Goal: Task Accomplishment & Management: Complete application form

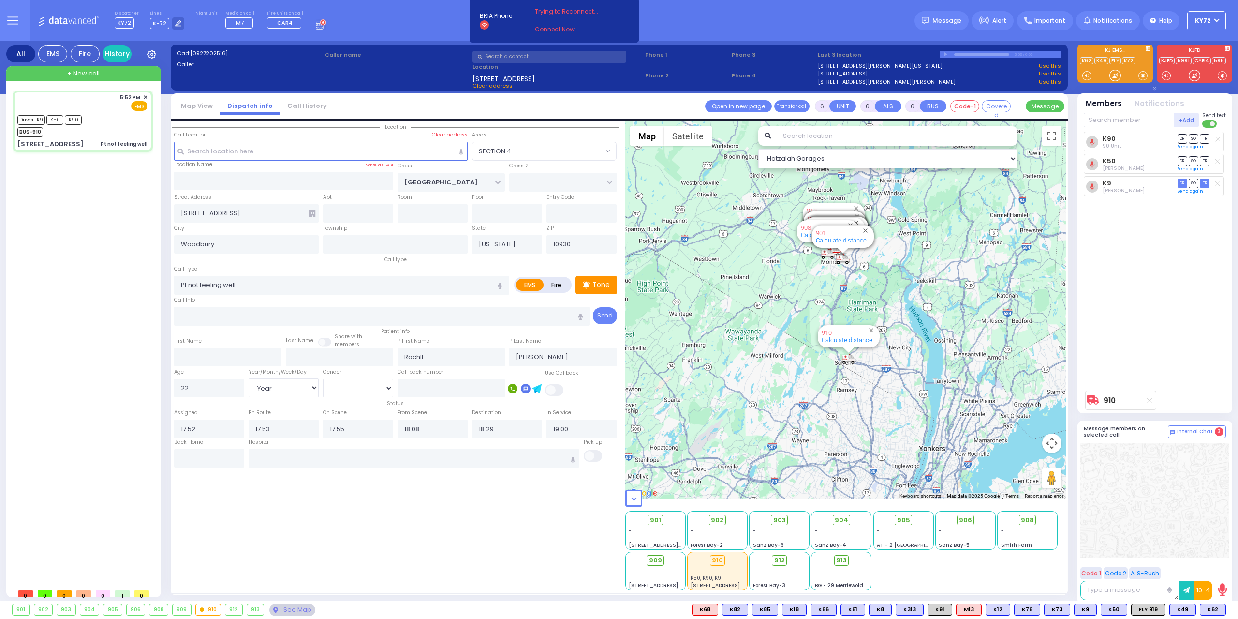
select select "SECTION 4"
select select "Year"
select select "[DEMOGRAPHIC_DATA]"
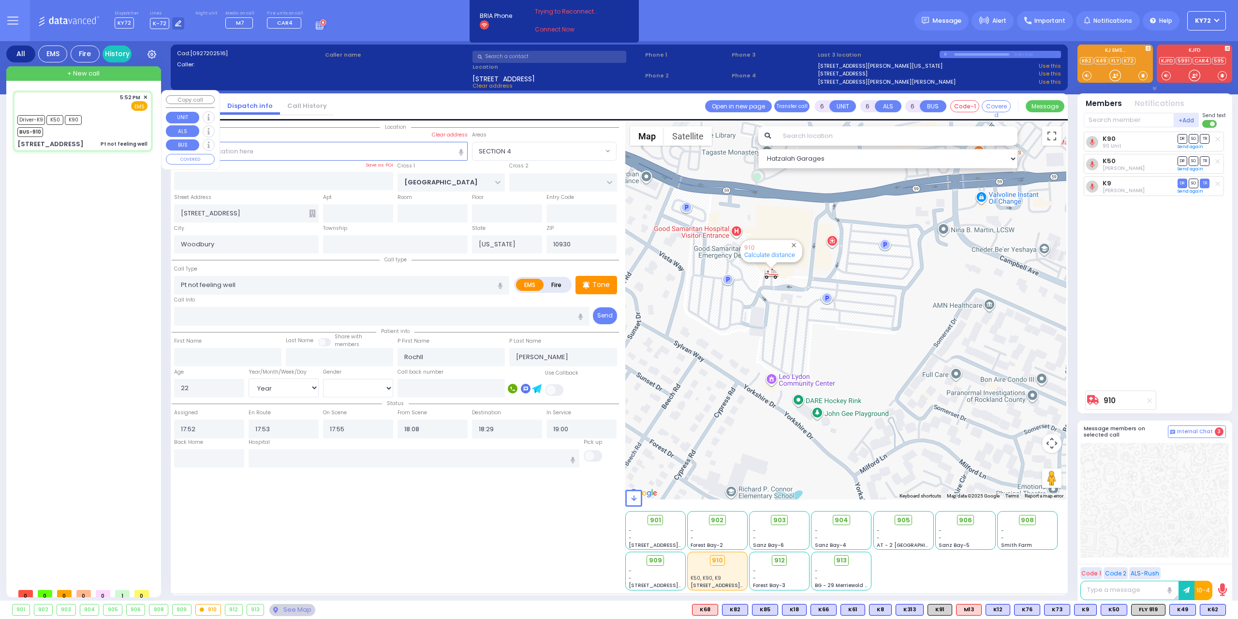
click at [124, 138] on div "5:52 PM ✕ EMS K50 K90" at bounding box center [83, 121] width 136 height 59
select select
radio input "true"
select select "Year"
select select "[DEMOGRAPHIC_DATA]"
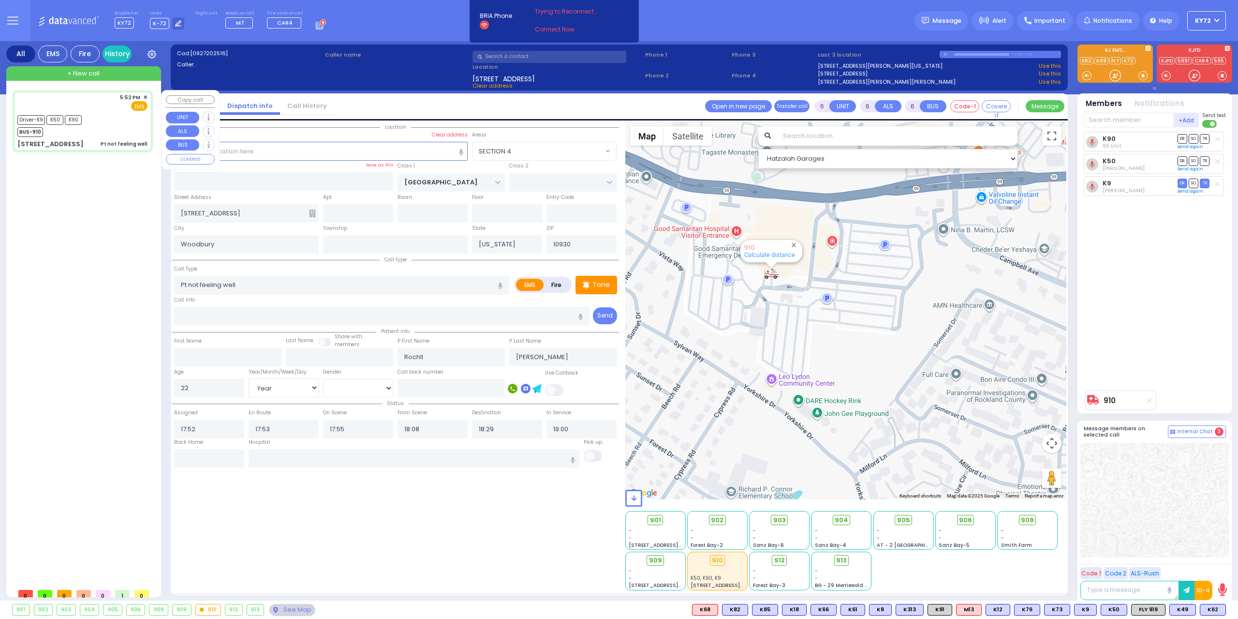
select select "Hatzalah Garages"
select select "SECTION 4"
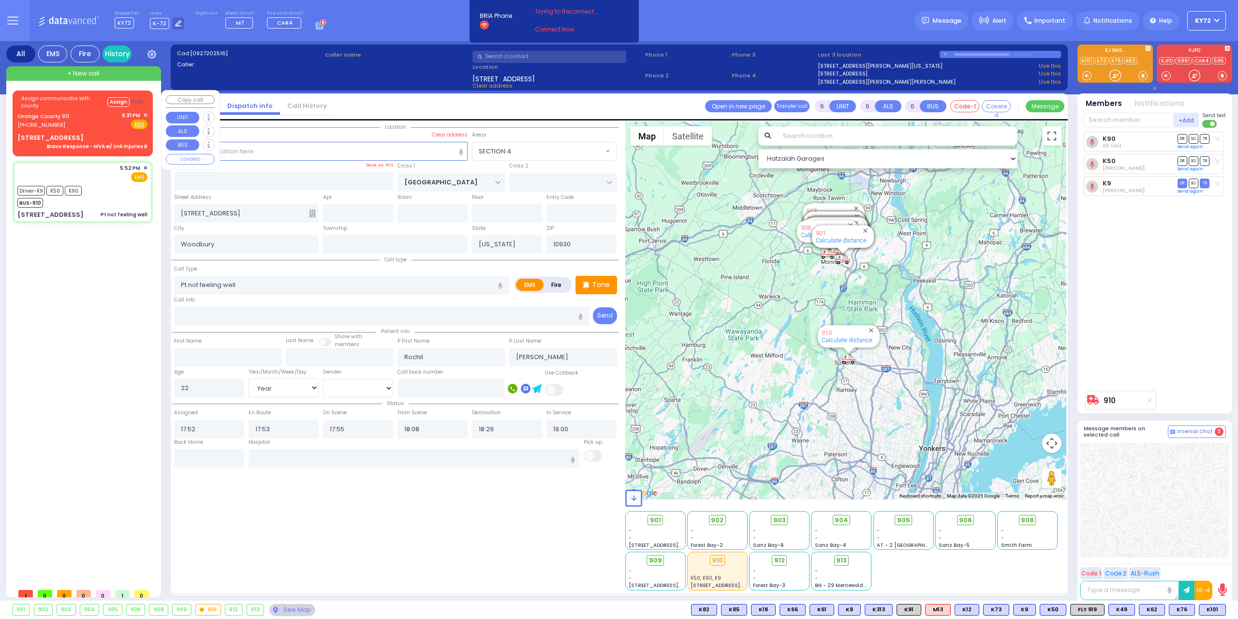
click at [88, 139] on div "[STREET_ADDRESS] Bravo Response - MVA w/ Unk Injuries B" at bounding box center [82, 141] width 130 height 17
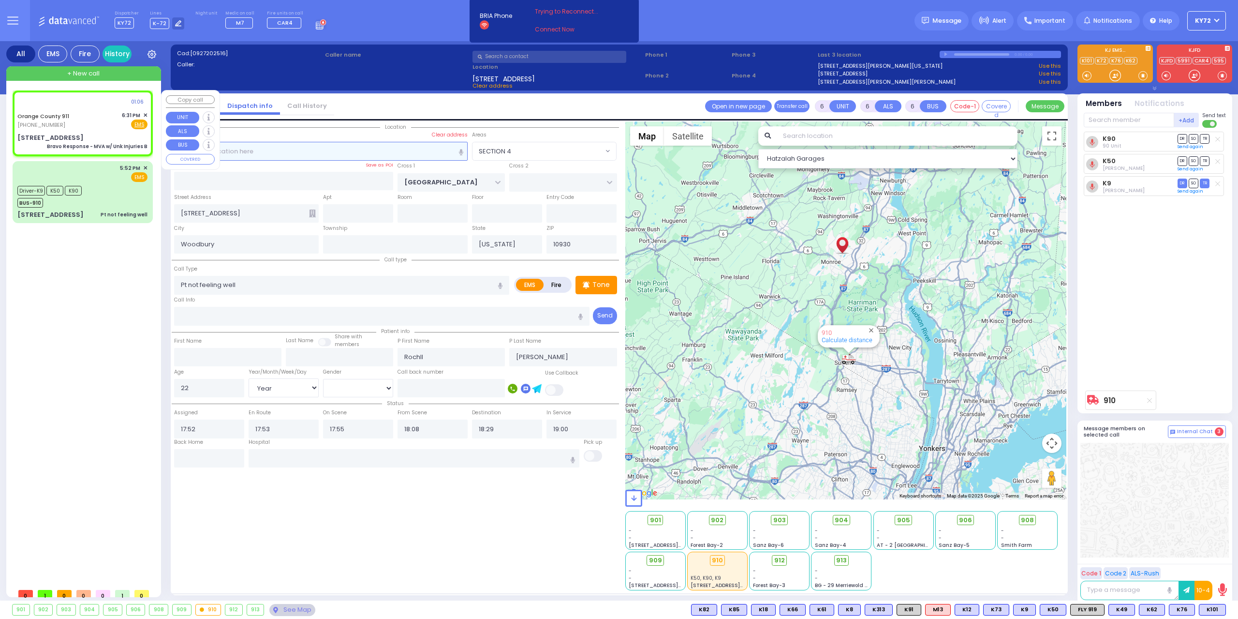
select select
type input "Bravo Response - MVA w/ Unk Injuries B"
radio input "true"
type input "Nature: : Bravo Response - MVA w/ Unk Injuries B Address: : [STREET_ADDRESS]: :…"
select select
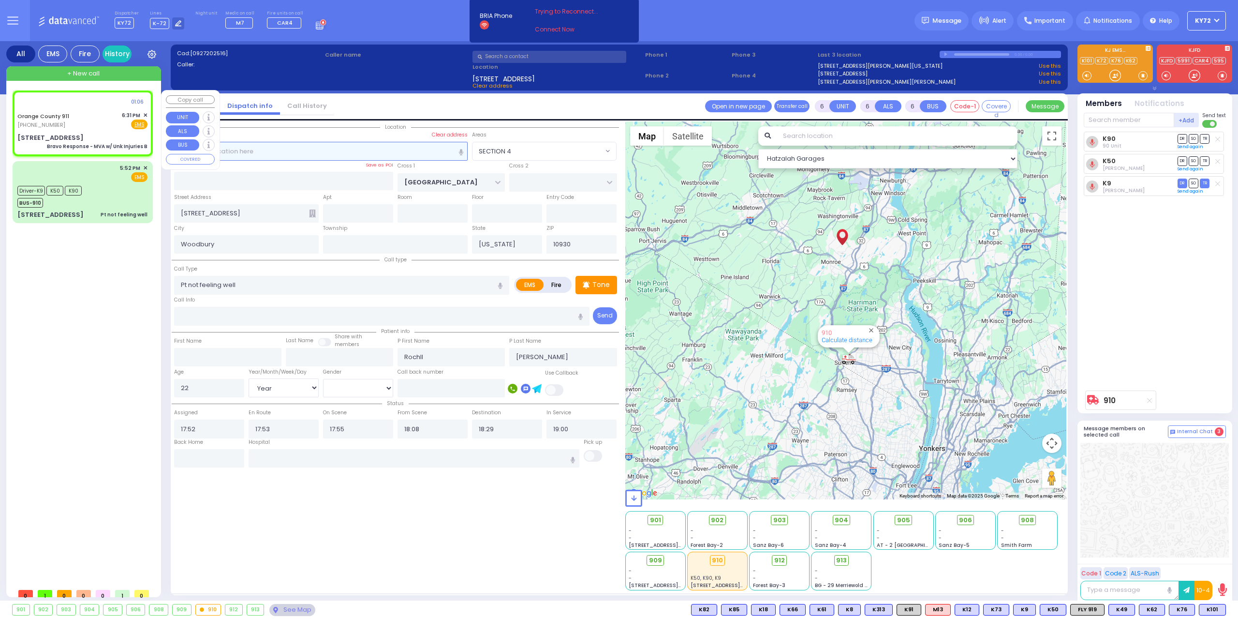
select select
select select "Hatzalah Garages"
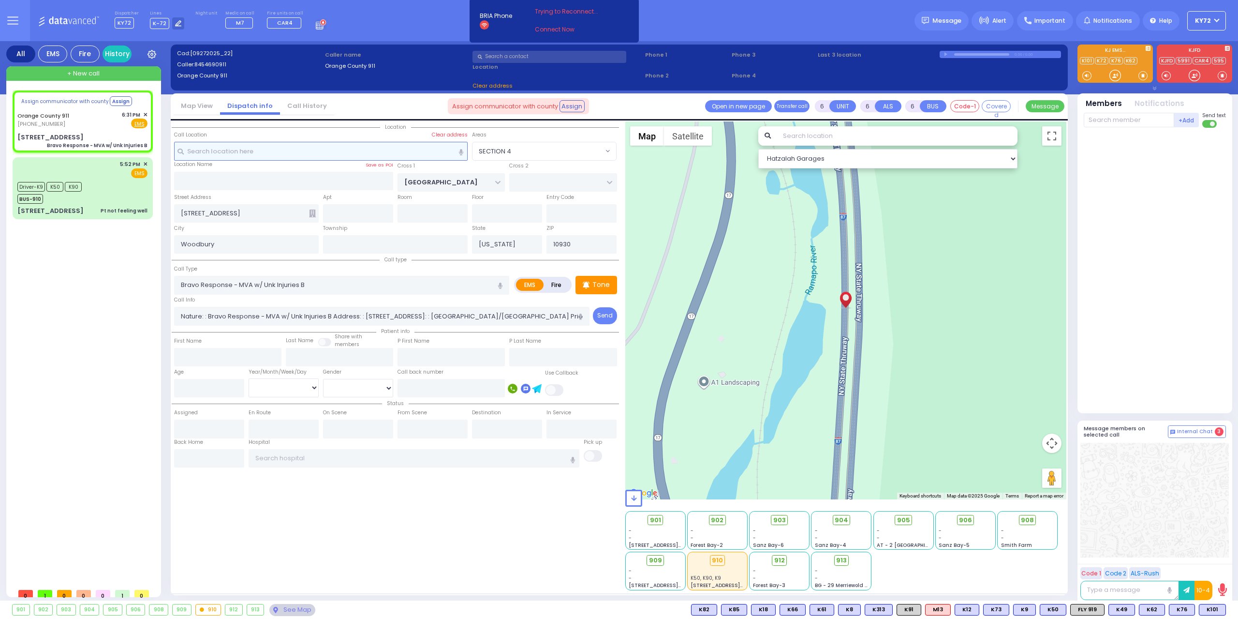
select select
radio input "true"
select select
select select "Hatzalah Garages"
type input "[STREET_ADDRESS]"
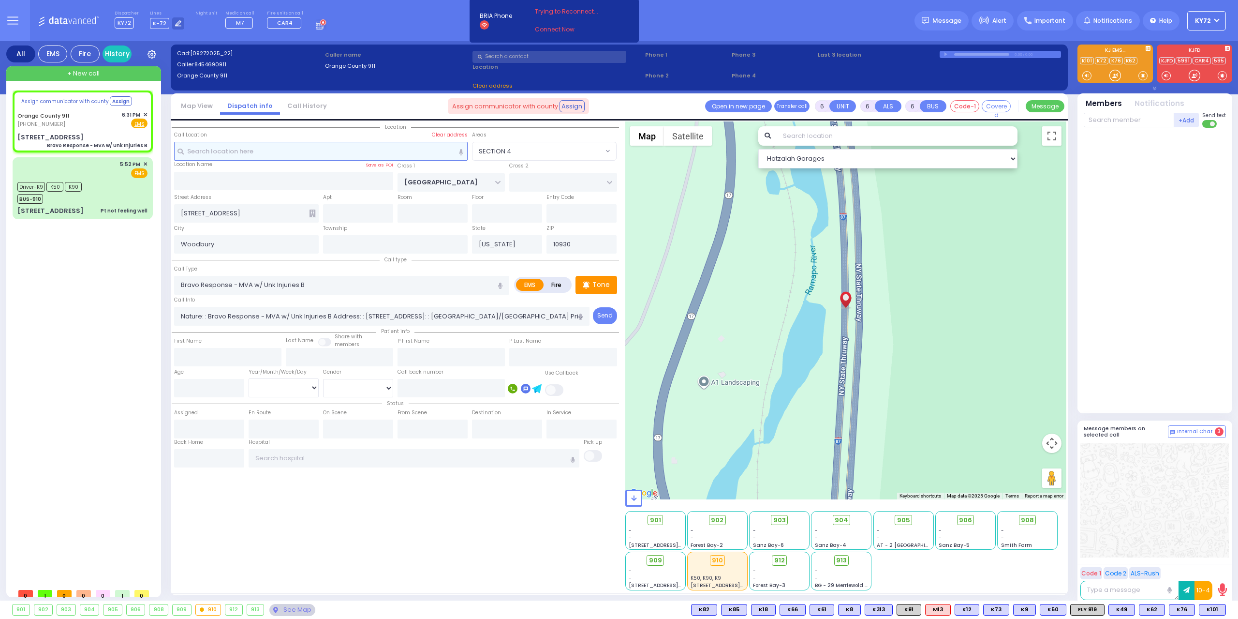
type input "Monroe"
type input "10926"
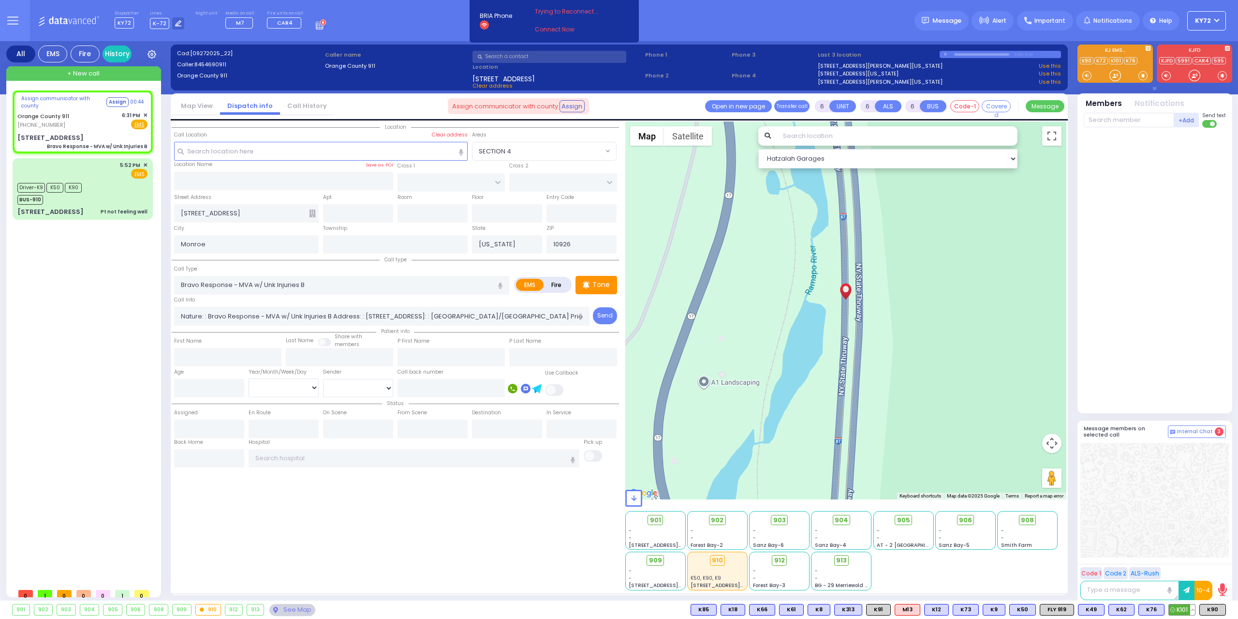
click at [1179, 610] on span "K101" at bounding box center [1182, 609] width 26 height 11
click at [1153, 612] on span "K76" at bounding box center [1151, 609] width 25 height 11
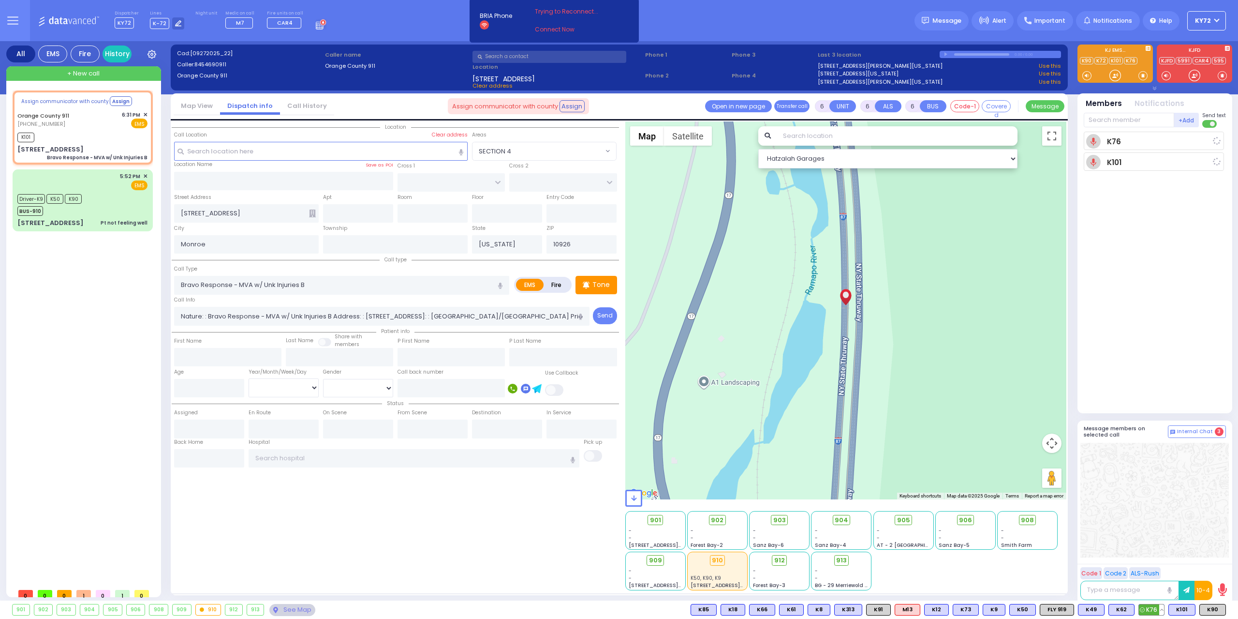
select select
radio input "true"
select select
type input "18:33"
select select "Hatzalah Garages"
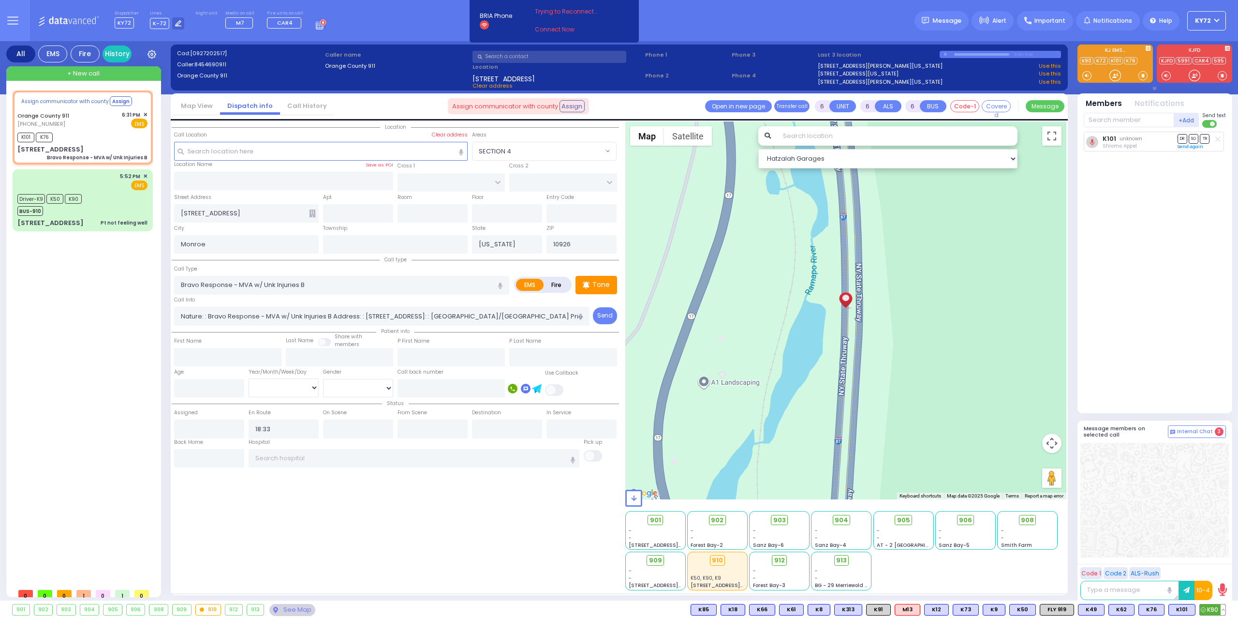
select select
radio input "true"
select select
click at [1216, 607] on span "K90" at bounding box center [1213, 609] width 26 height 11
select select "Hatzalah Garages"
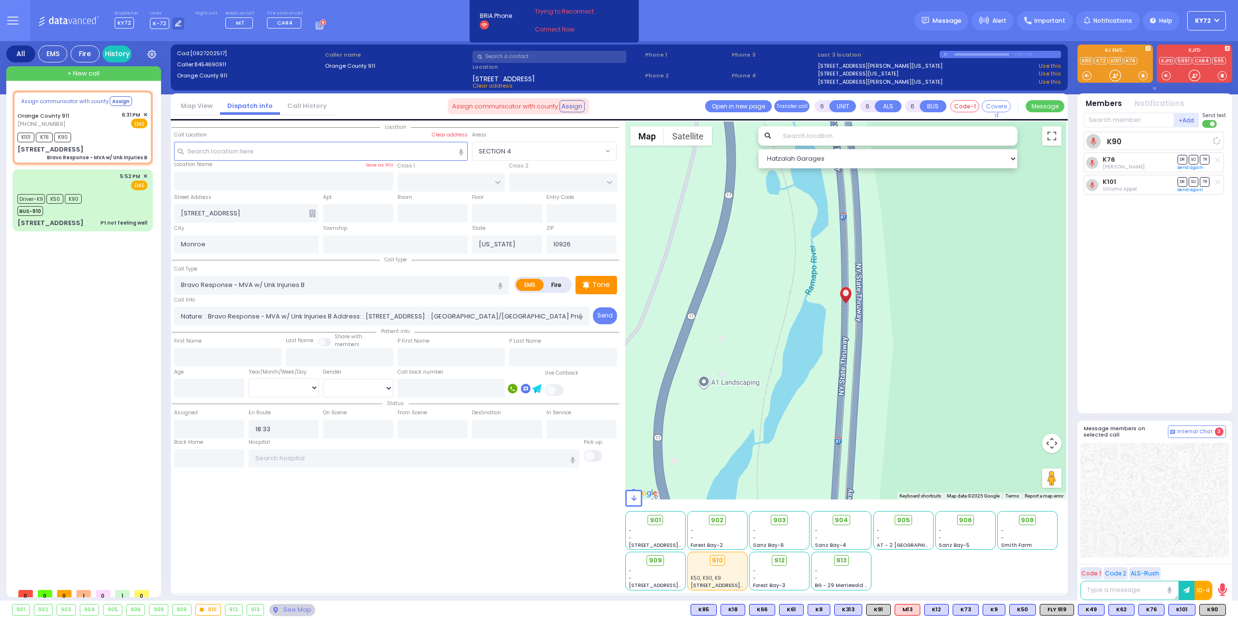
select select
radio input "true"
select select
select select "Hatzalah Garages"
click at [126, 145] on div "[STREET_ADDRESS] Bravo Response - MVA w/ Unk Injuries B" at bounding box center [82, 153] width 130 height 17
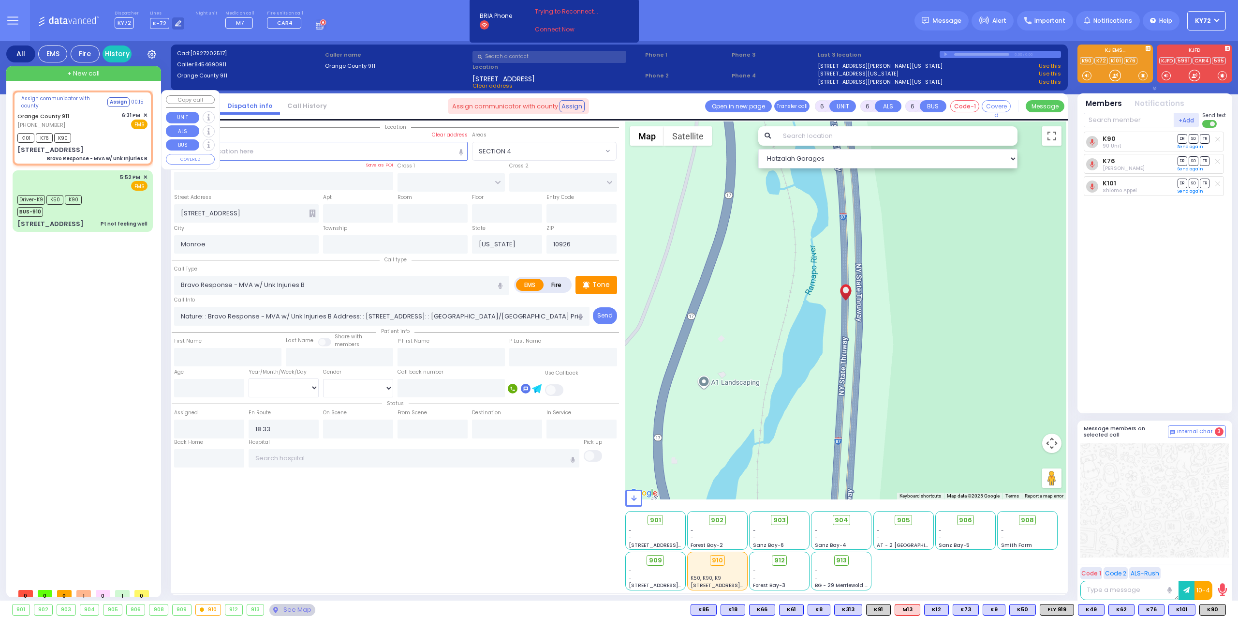
select select
radio input "true"
select select
select select "Hatzalah Garages"
click at [139, 212] on div "Driver-K9 K50 K90 BUS-910" at bounding box center [82, 205] width 130 height 24
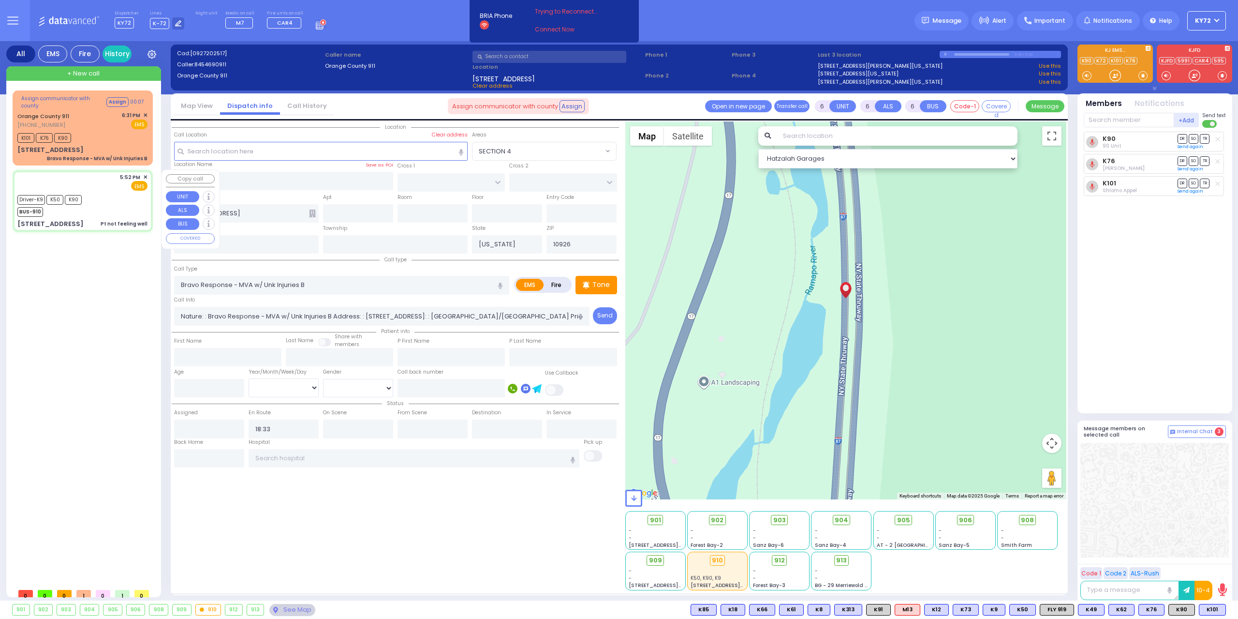
select select
type input "Pt not feeling well"
radio input "true"
type input "Rochll"
type input "[PERSON_NAME]"
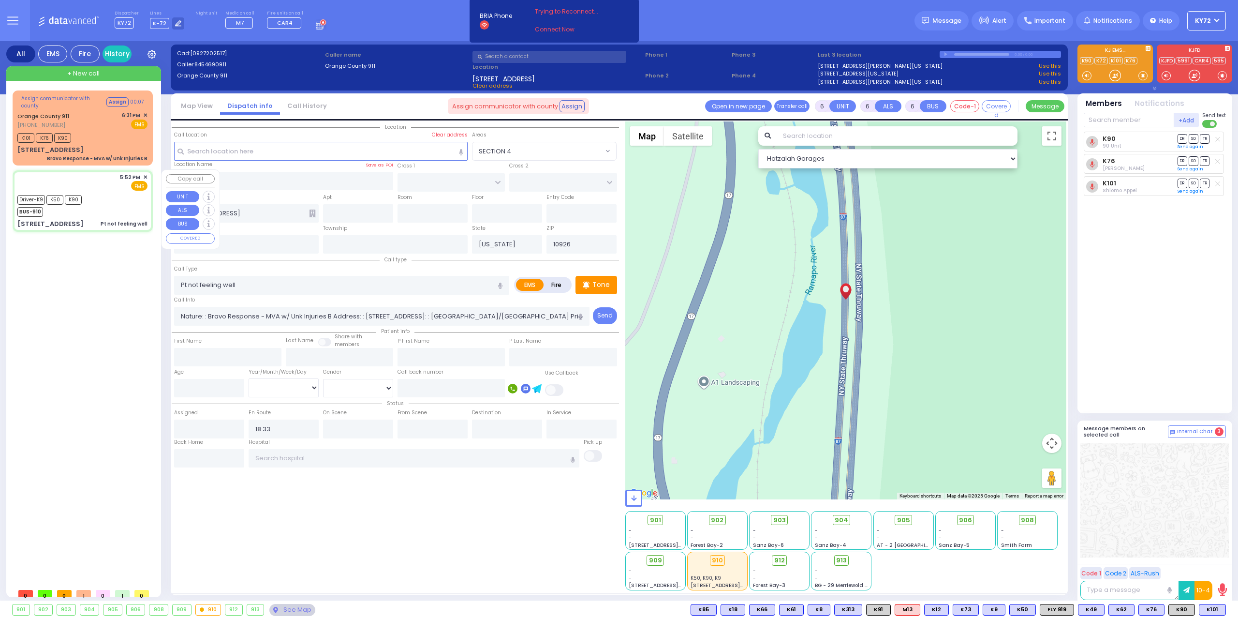
type input "22"
select select "Year"
select select "[DEMOGRAPHIC_DATA]"
type input "17:52"
type input "17:53"
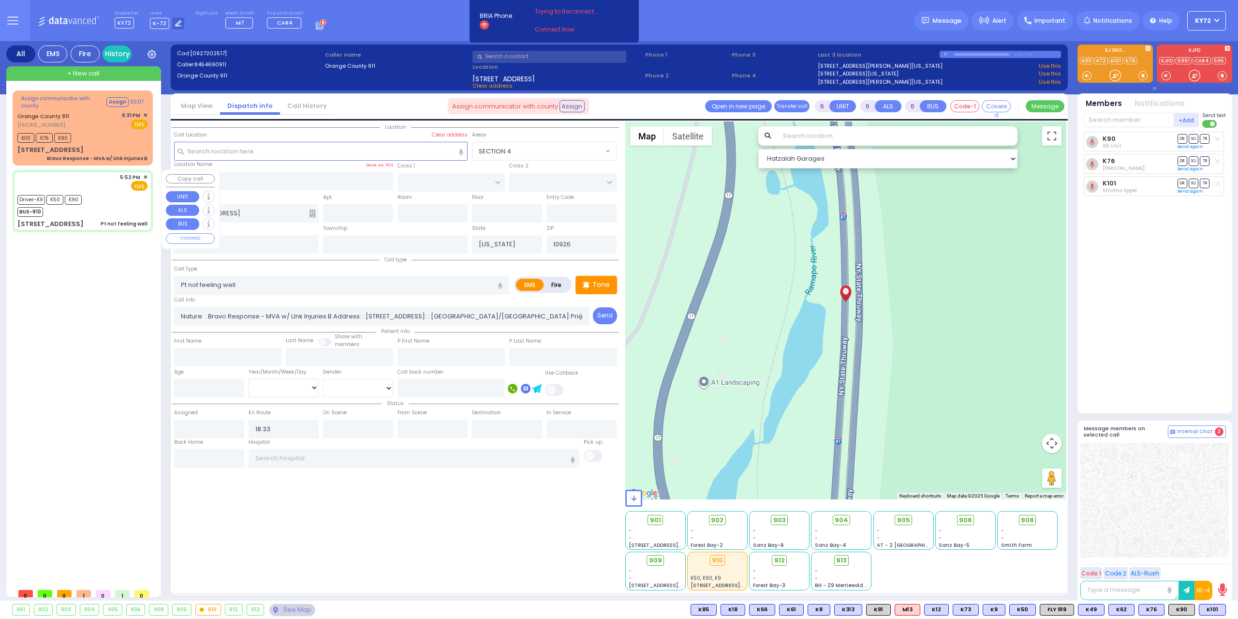
type input "17:55"
type input "18:08"
type input "18:29"
type input "19:00"
select select "Hatzalah Garages"
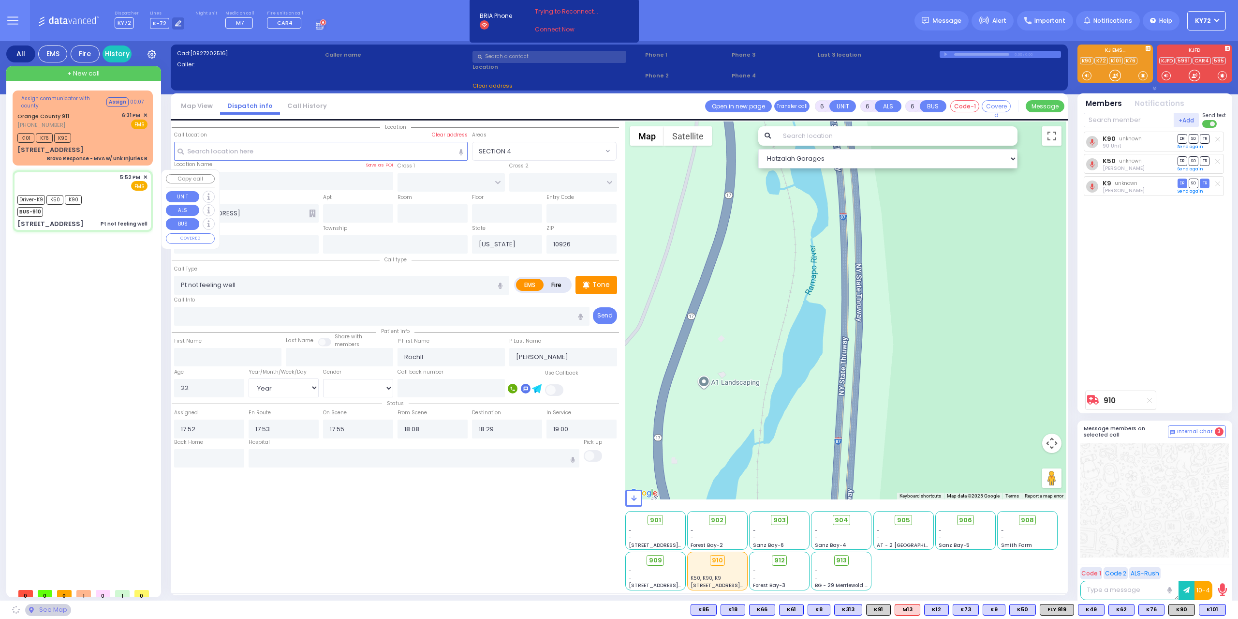
type input "[GEOGRAPHIC_DATA]"
type input "[STREET_ADDRESS]"
type input "Woodbury"
type input "10930"
select select "SECTION 4"
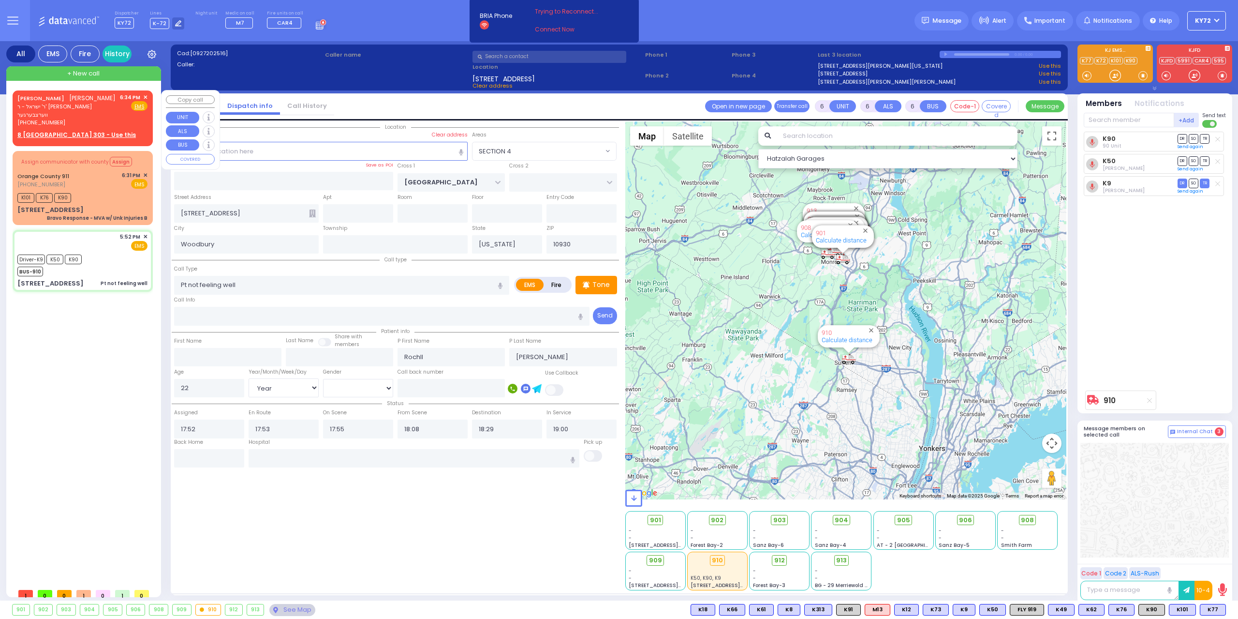
click at [57, 99] on link "[PERSON_NAME]" at bounding box center [40, 98] width 47 height 8
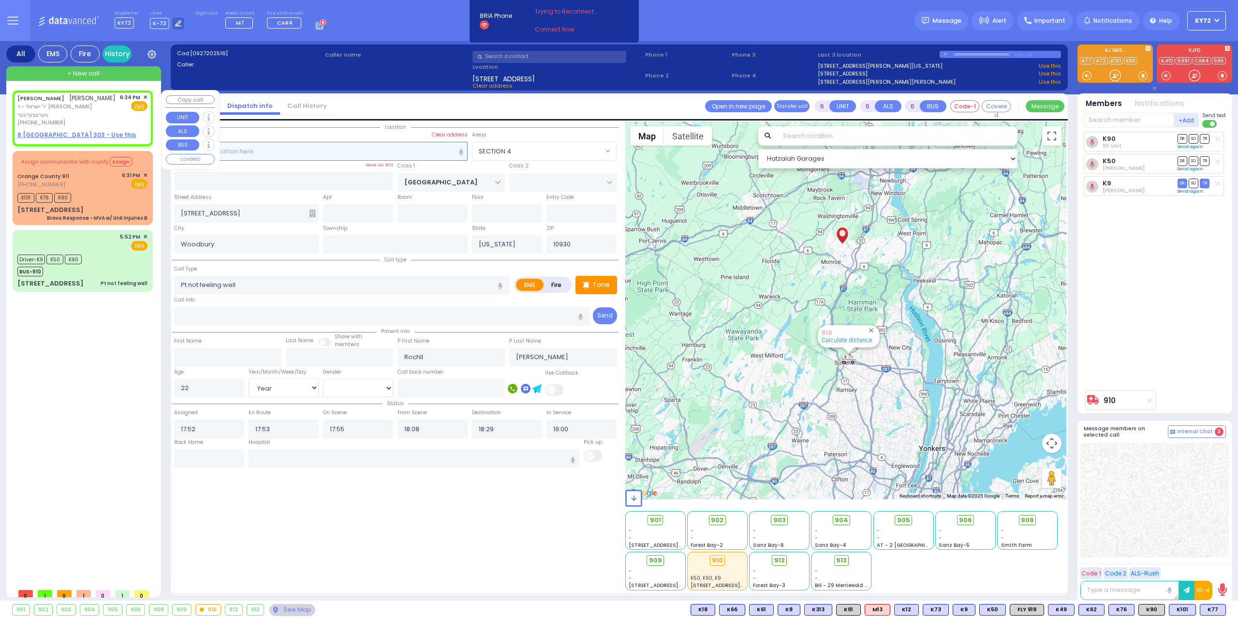
type input "2"
type input "1"
select select
radio input "true"
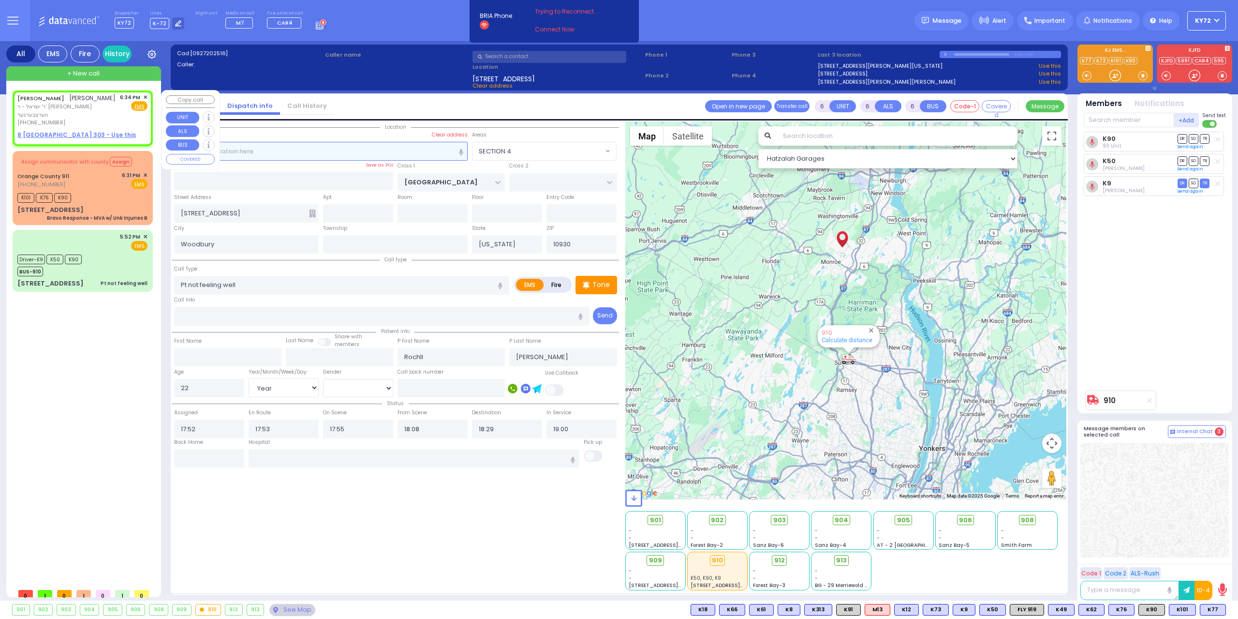
type input "[PERSON_NAME]"
select select
type input "18:34"
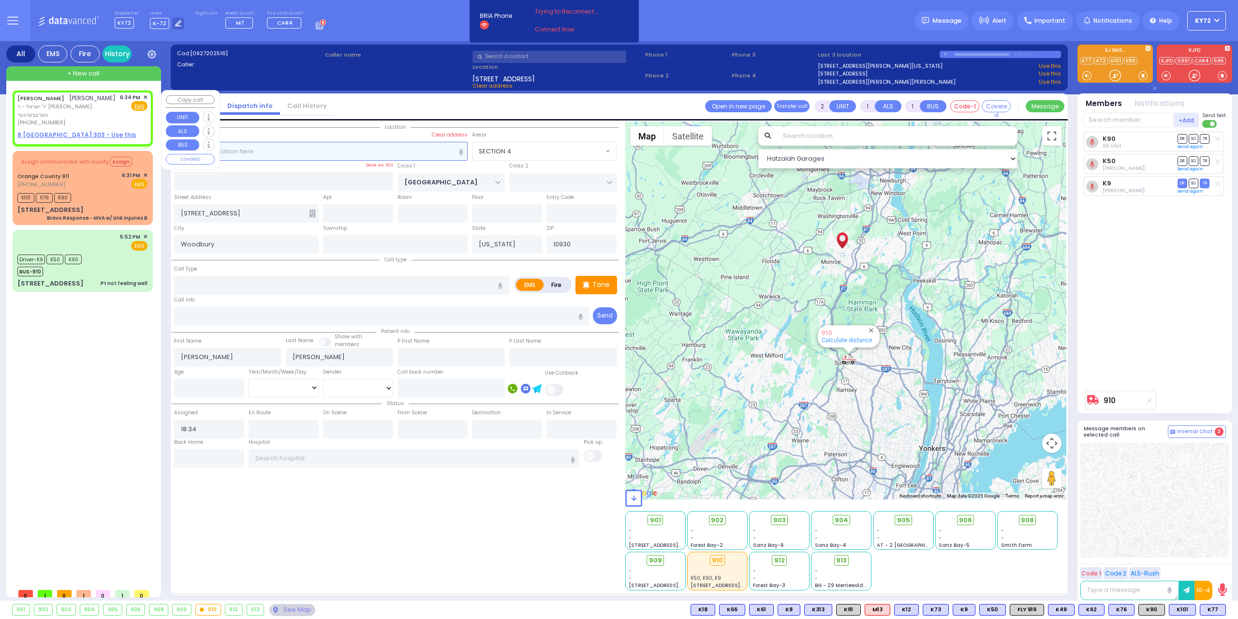
select select "Hatzalah Garages"
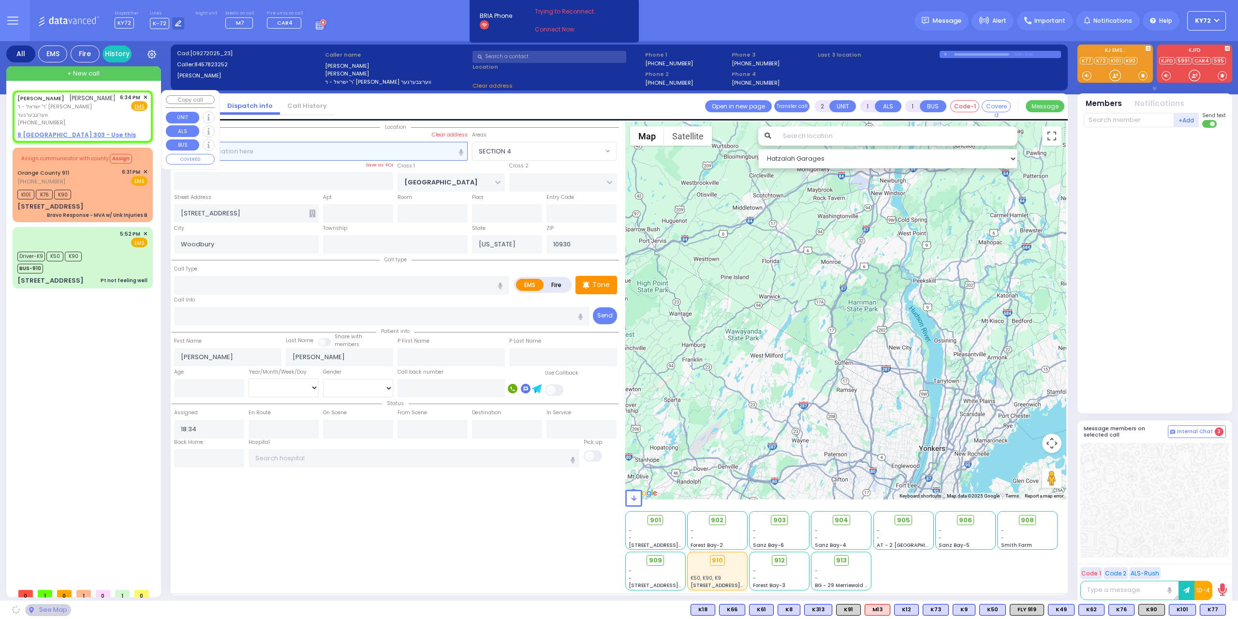
select select
radio input "true"
select select
select select "Hatzalah Garages"
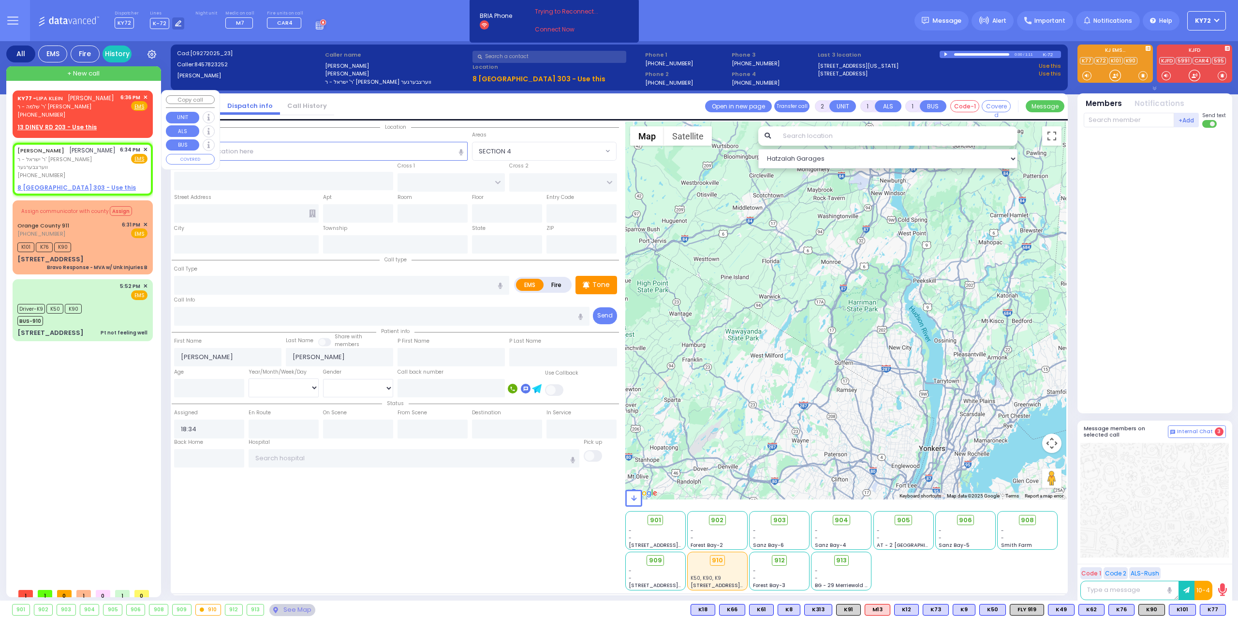
click at [145, 95] on span "✕" at bounding box center [145, 97] width 4 height 8
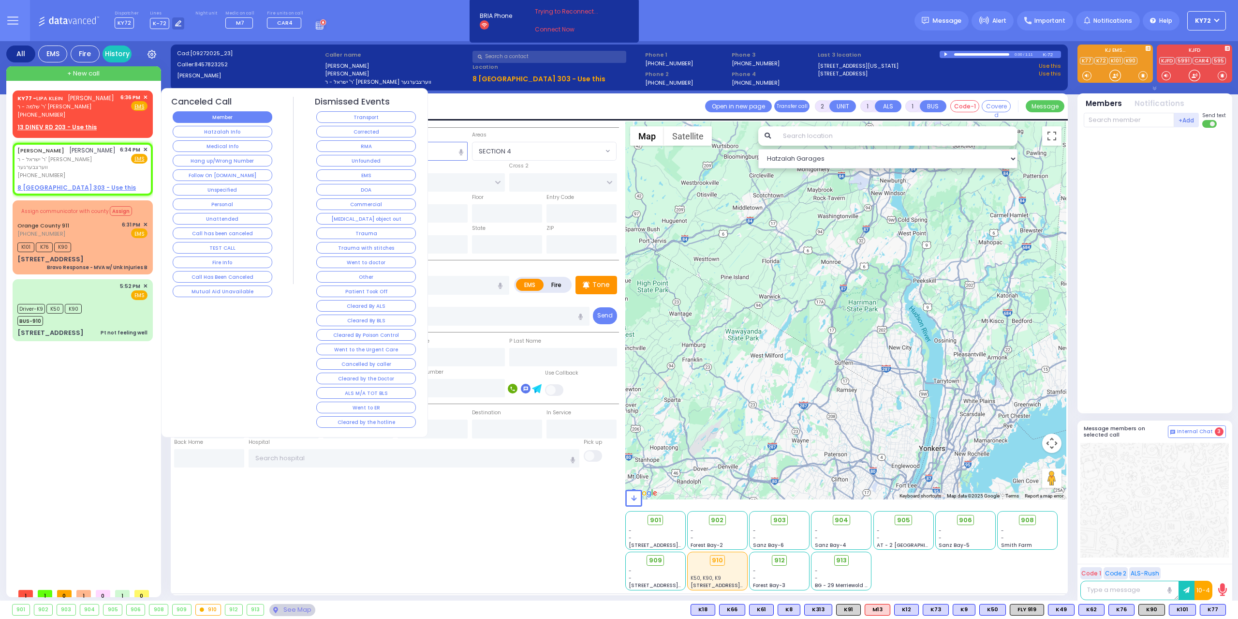
click at [197, 117] on button "Member" at bounding box center [223, 117] width 100 height 12
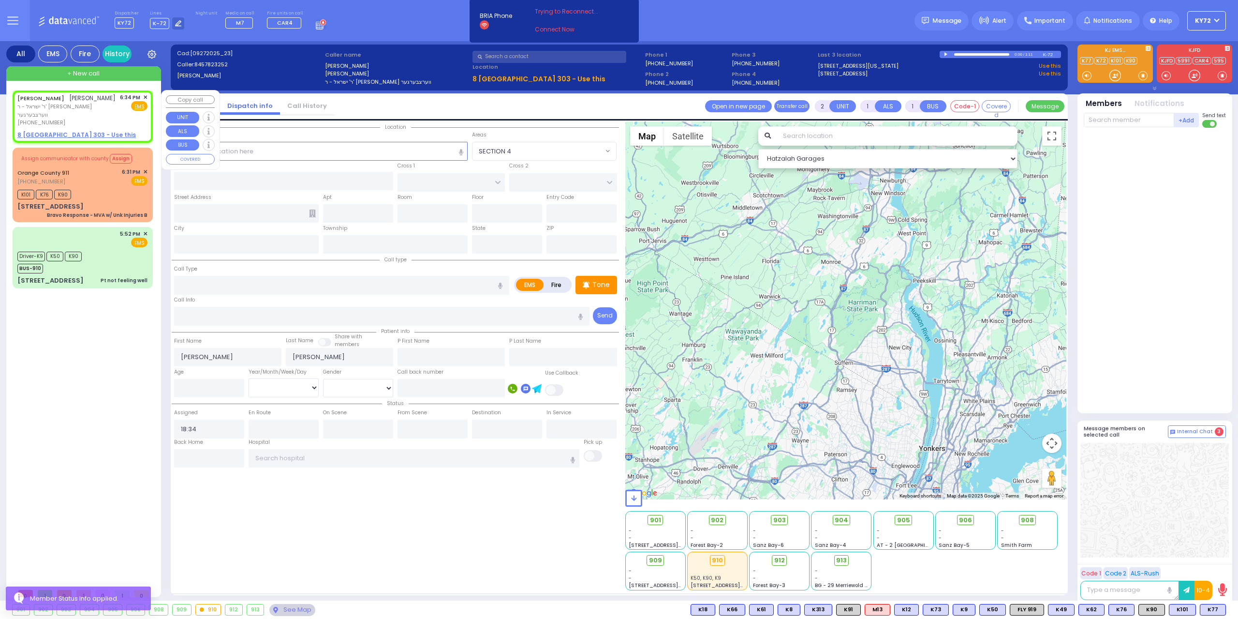
click at [108, 104] on span "ר' ישראל - ר' [PERSON_NAME] ווערצבערגער" at bounding box center [66, 111] width 99 height 16
select select
radio input "true"
select select
select select "Hatzalah Garages"
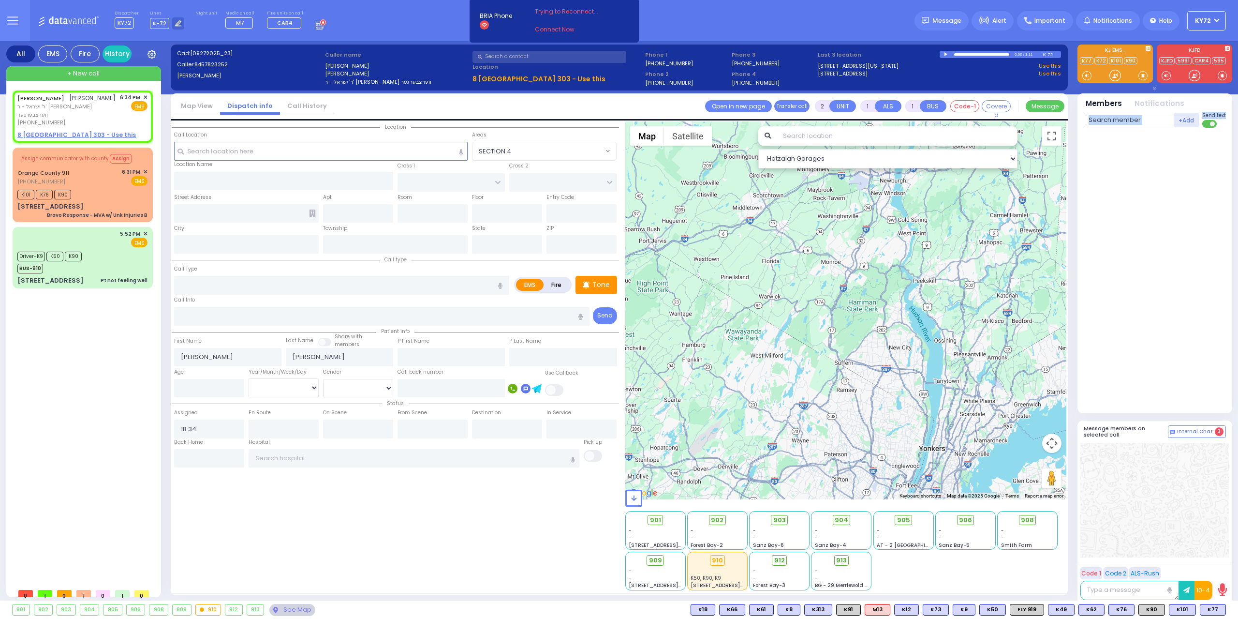
click at [1130, 128] on div "+Add 910 BUS 910 Send text" at bounding box center [1155, 261] width 142 height 298
click at [1132, 126] on input "text" at bounding box center [1129, 120] width 90 height 15
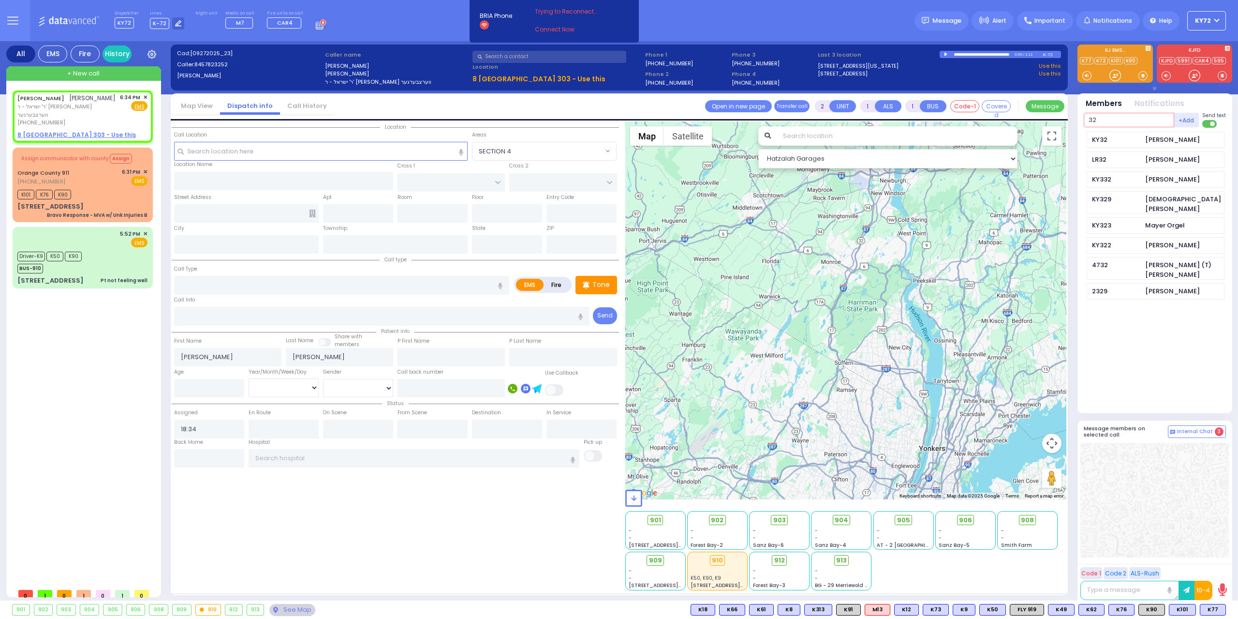
type input "32"
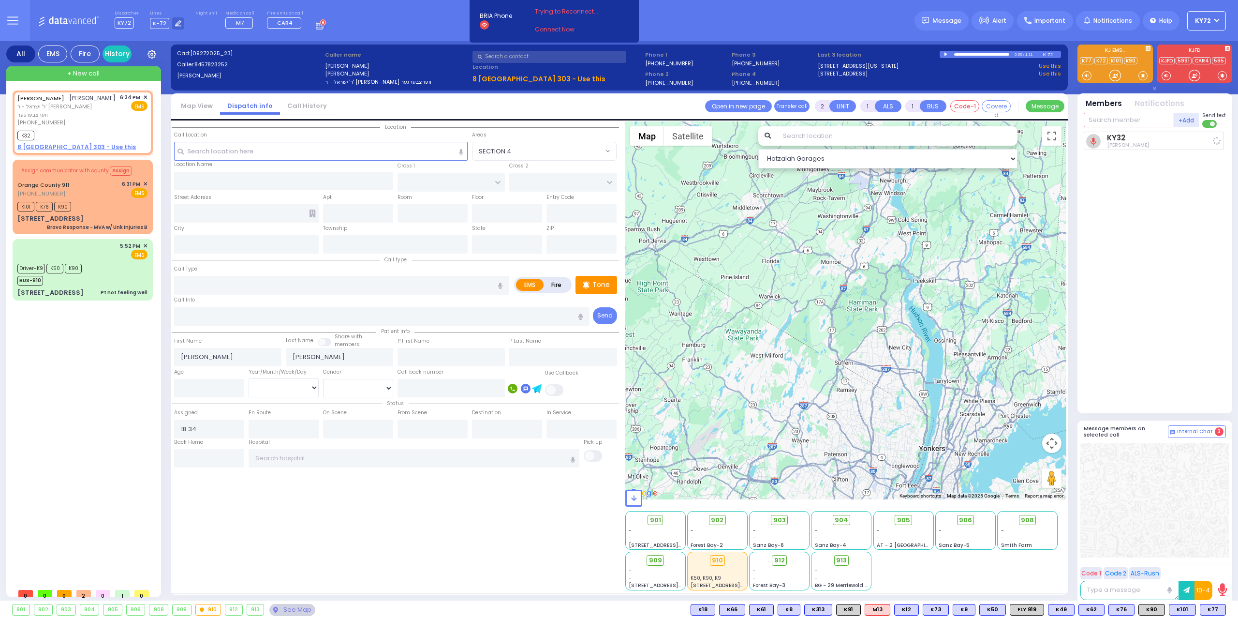
select select
radio input "true"
select select
type input "18:38"
select select "Hatzalah Garages"
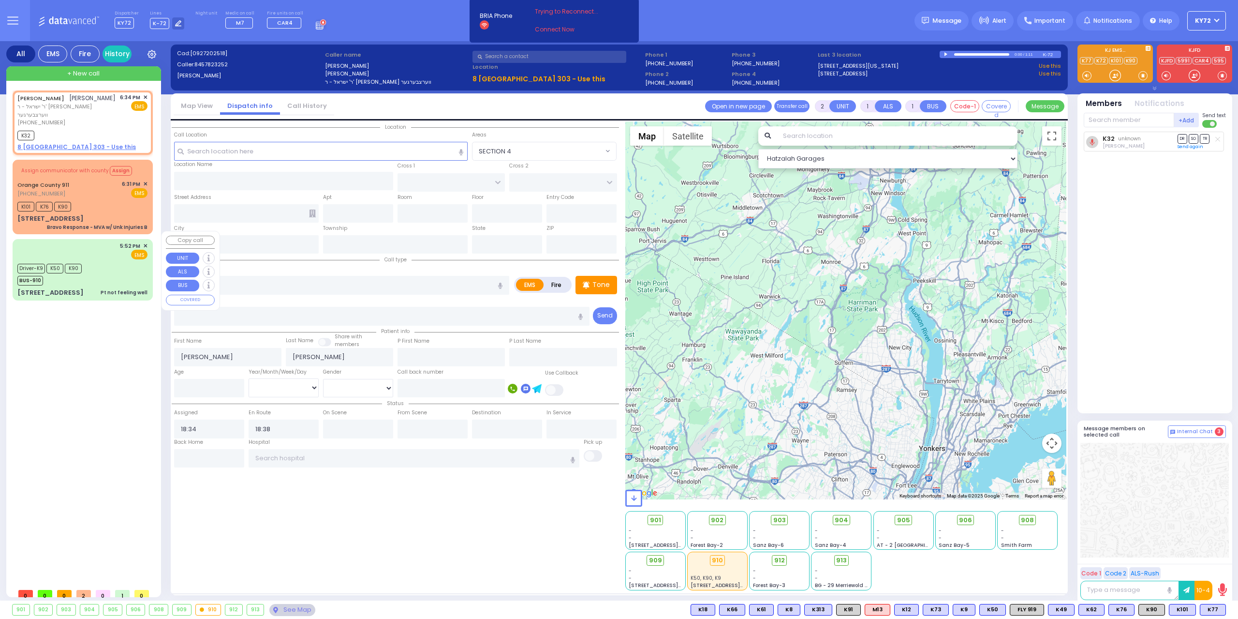
click at [118, 268] on div "Driver-K9 K50 K90 BUS-910" at bounding box center [82, 273] width 130 height 24
type input "6"
select select
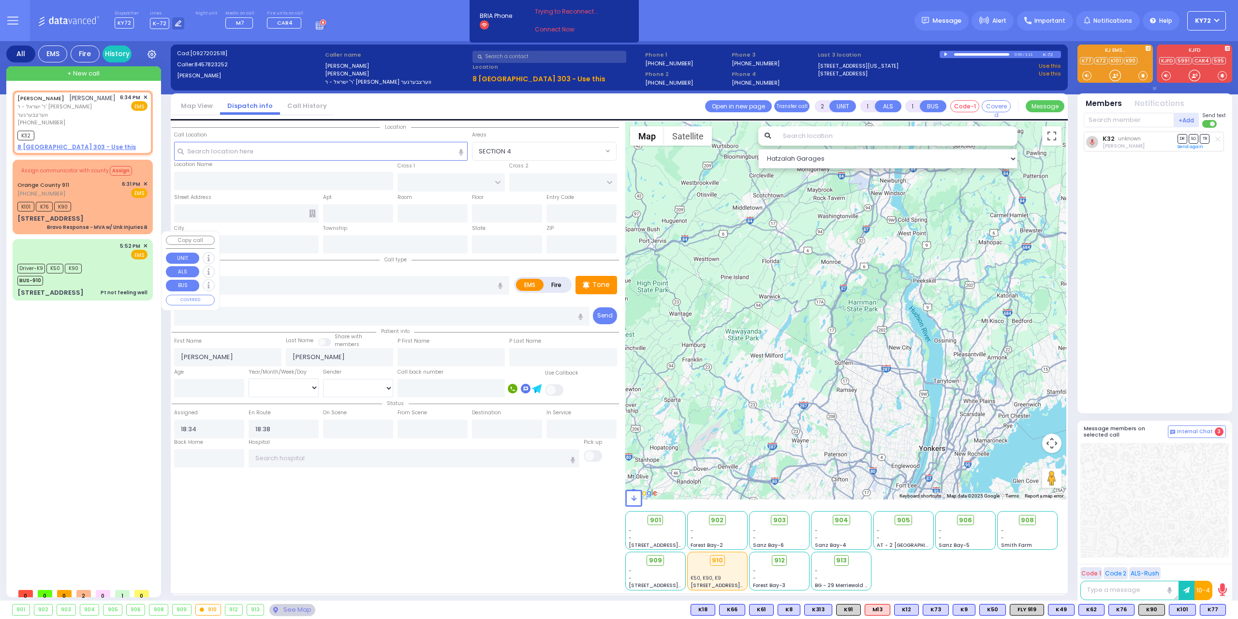
type input "Pt not feeling well"
radio input "true"
type input "Rochll"
type input "[PERSON_NAME]"
type input "22"
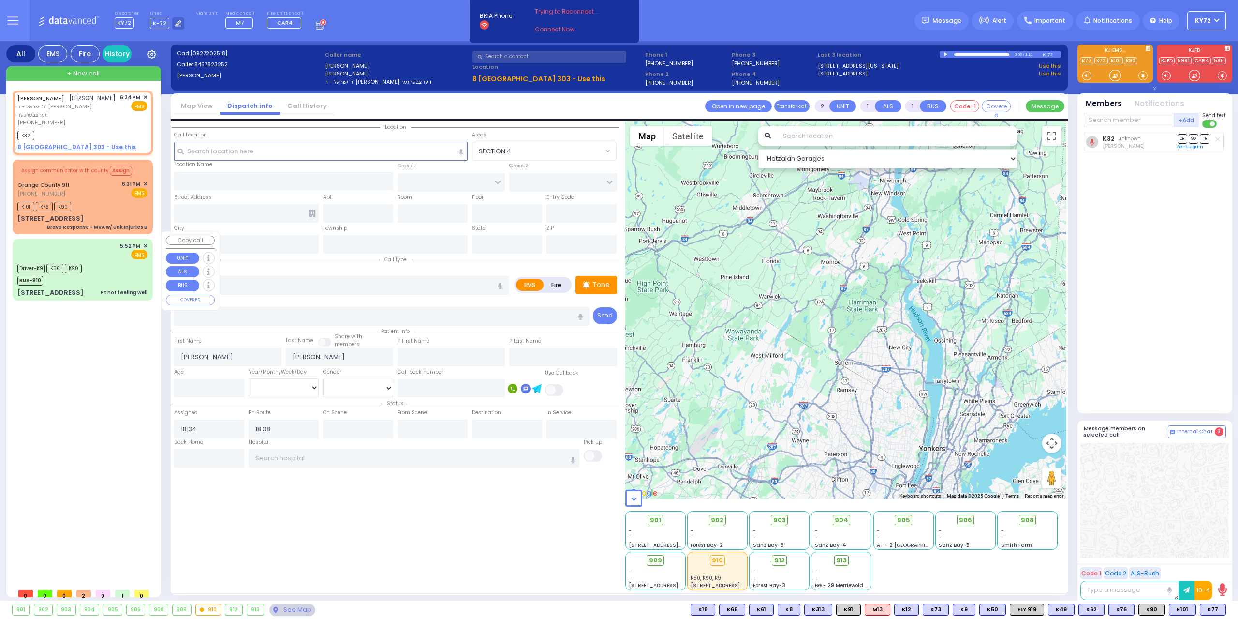
select select "Year"
select select "[DEMOGRAPHIC_DATA]"
type input "17:52"
type input "17:53"
type input "17:55"
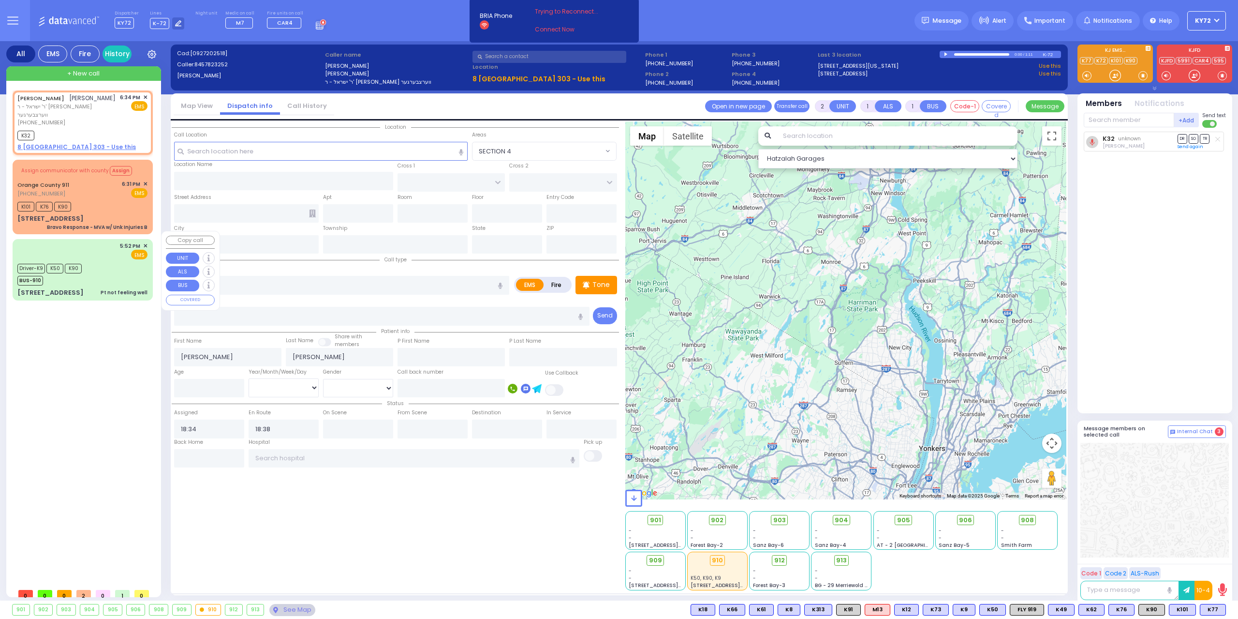
type input "18:08"
type input "18:29"
type input "19:00"
select select "Hatzalah Garages"
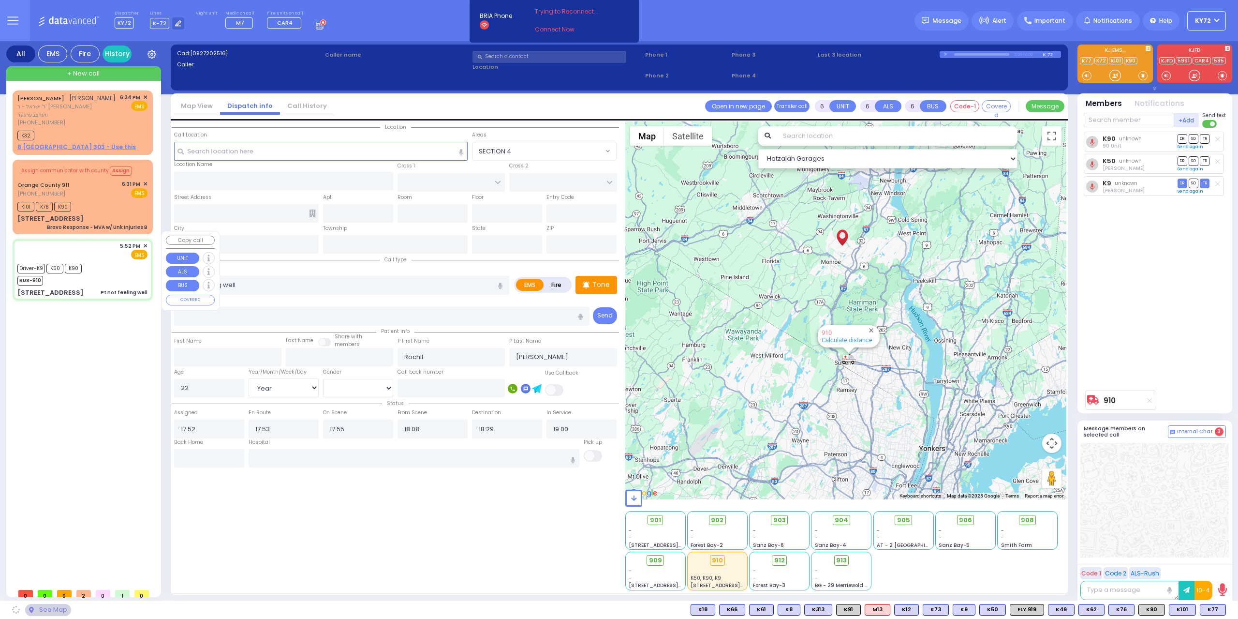
type input "[GEOGRAPHIC_DATA]"
type input "[STREET_ADDRESS]"
type input "Woodbury"
type input "[US_STATE]"
type input "10930"
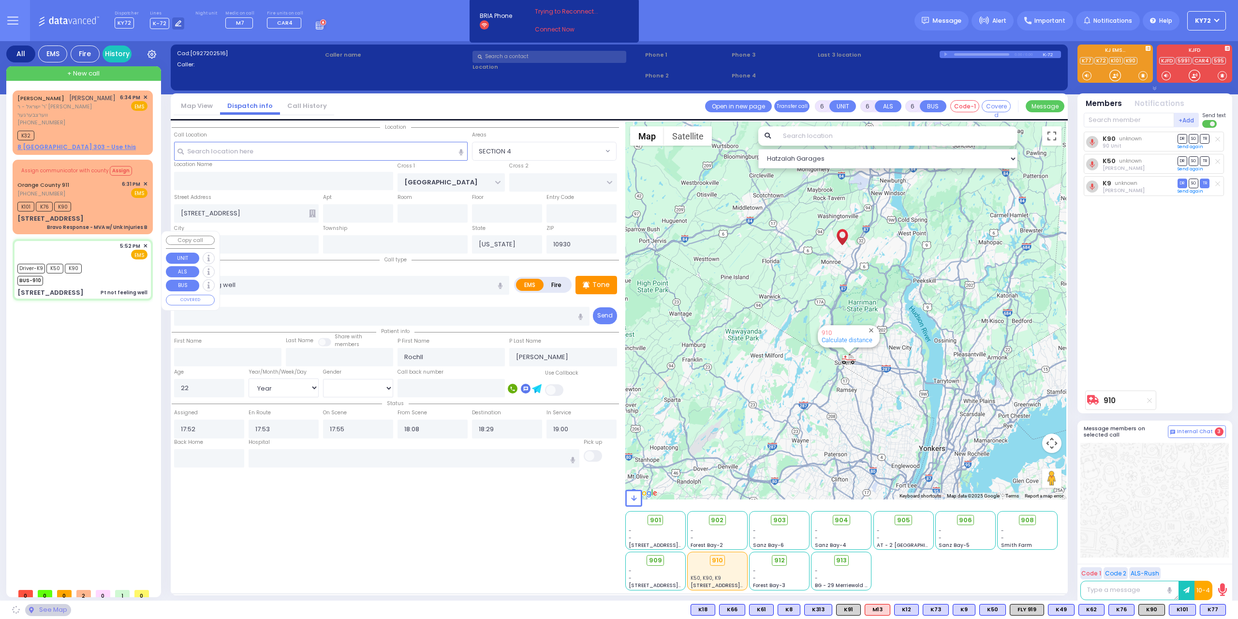
select select "SECTION 4"
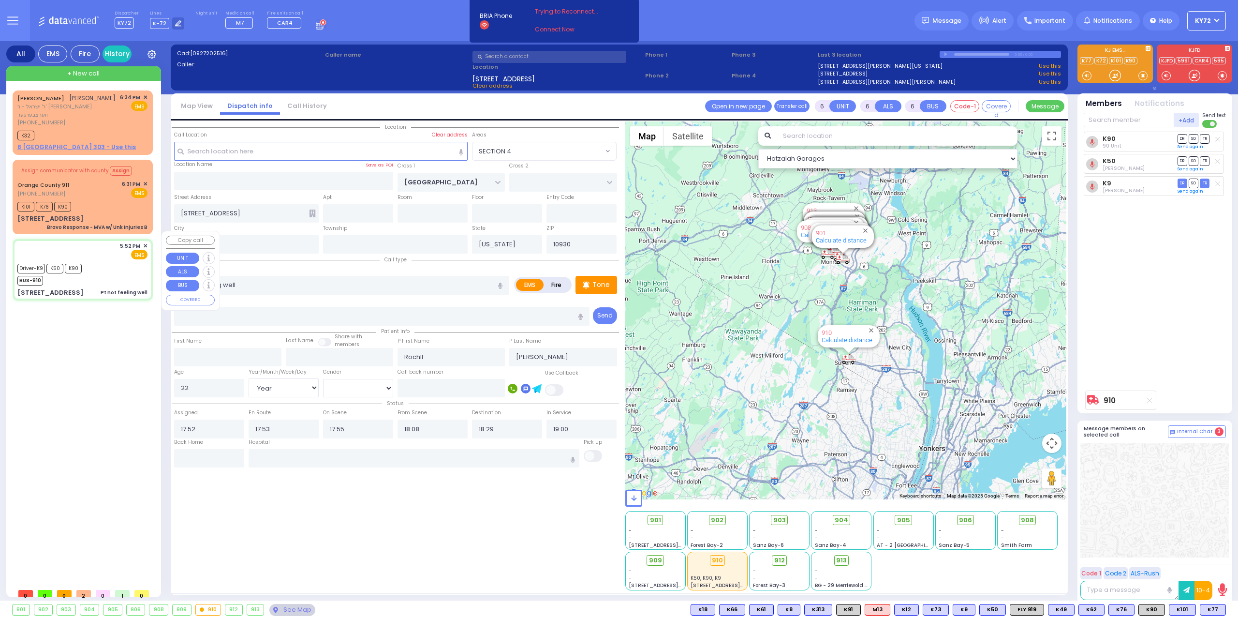
select select
radio input "true"
select select "Year"
select select "[DEMOGRAPHIC_DATA]"
type input "[GEOGRAPHIC_DATA] [STREET_ADDRESS][GEOGRAPHIC_DATA] Suffern"
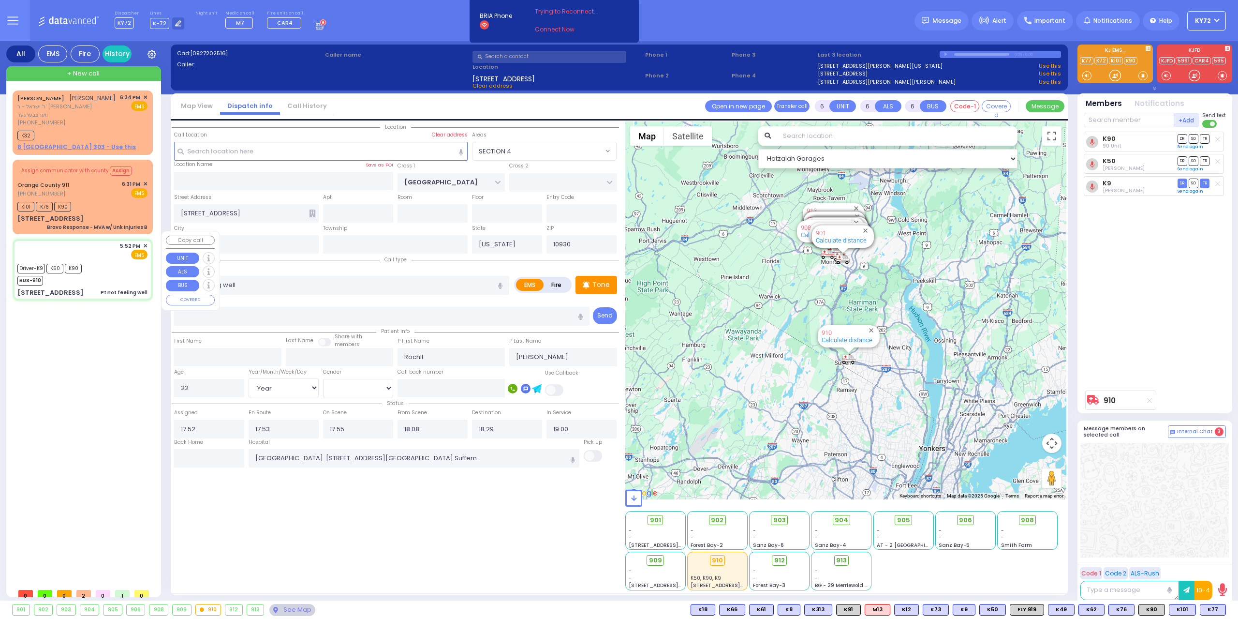
select select "Hatzalah Garages"
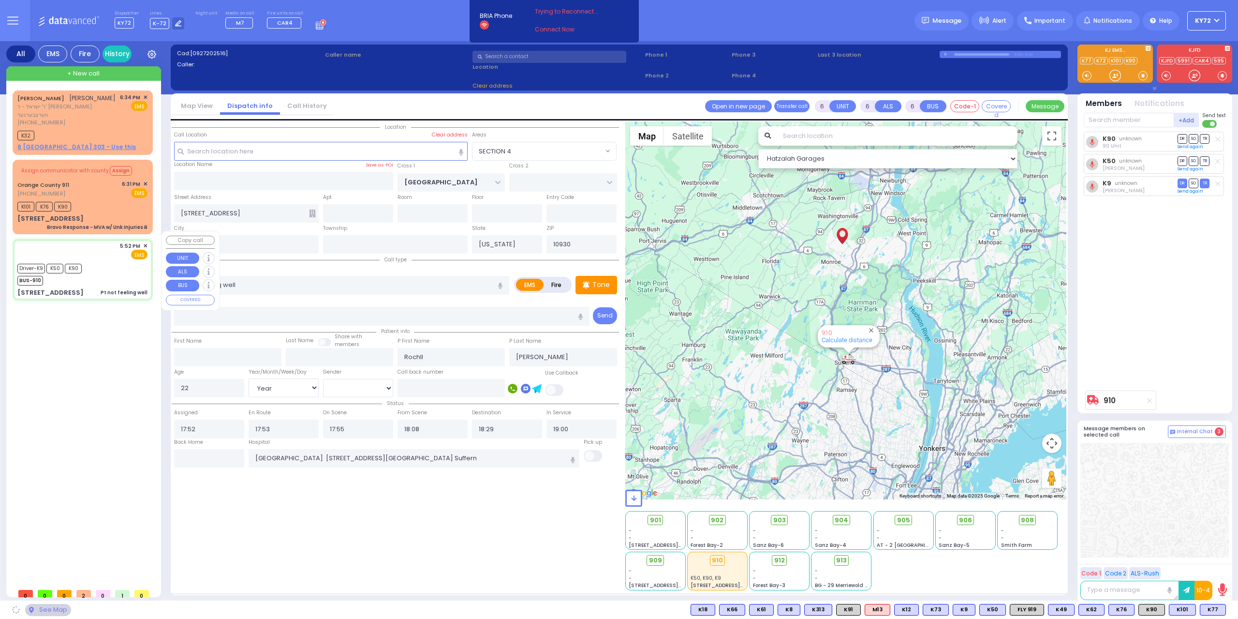
select select "SECTION 4"
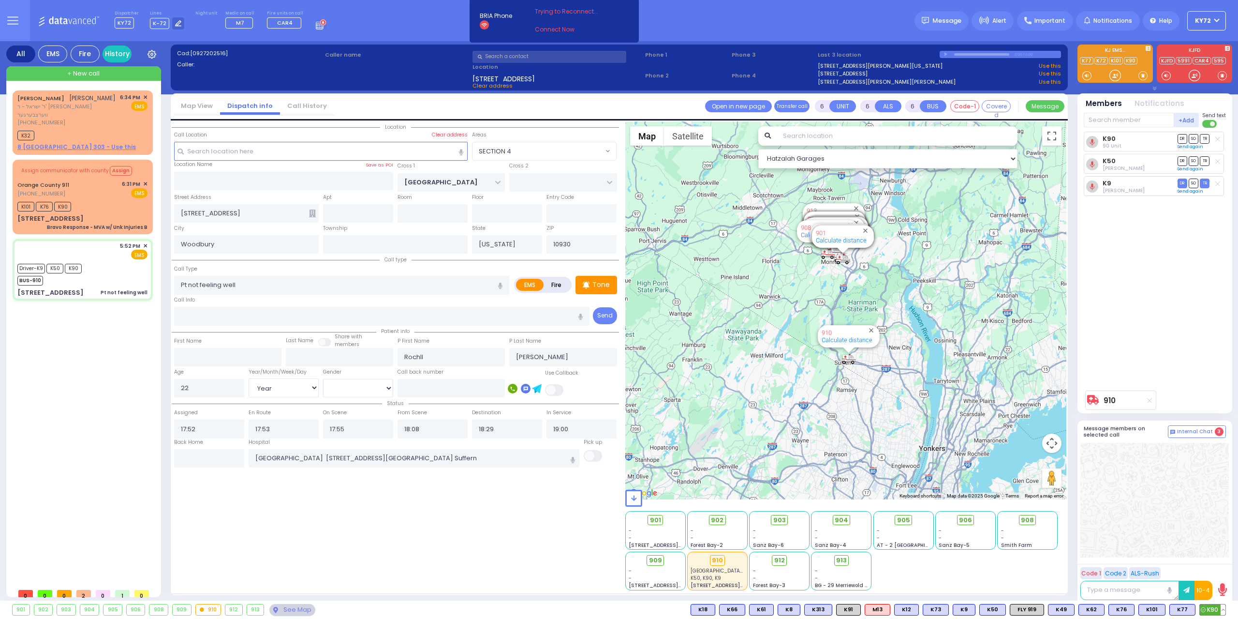
click at [1225, 608] on button at bounding box center [1223, 609] width 5 height 11
click at [1219, 567] on icon at bounding box center [1216, 567] width 10 height 10
click at [1218, 343] on div "K90 90 Unit DR SO TR K50" at bounding box center [1156, 259] width 144 height 254
click at [64, 119] on div "[PHONE_NUMBER]" at bounding box center [66, 123] width 99 height 8
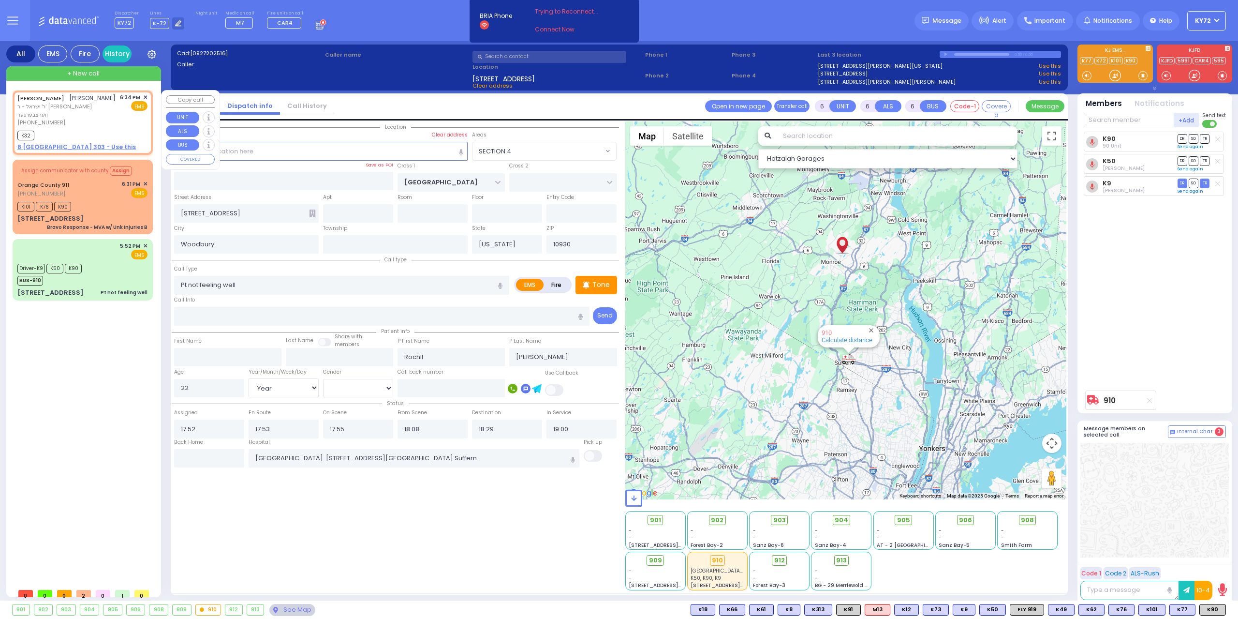
type input "2"
type input "1"
select select
radio input "true"
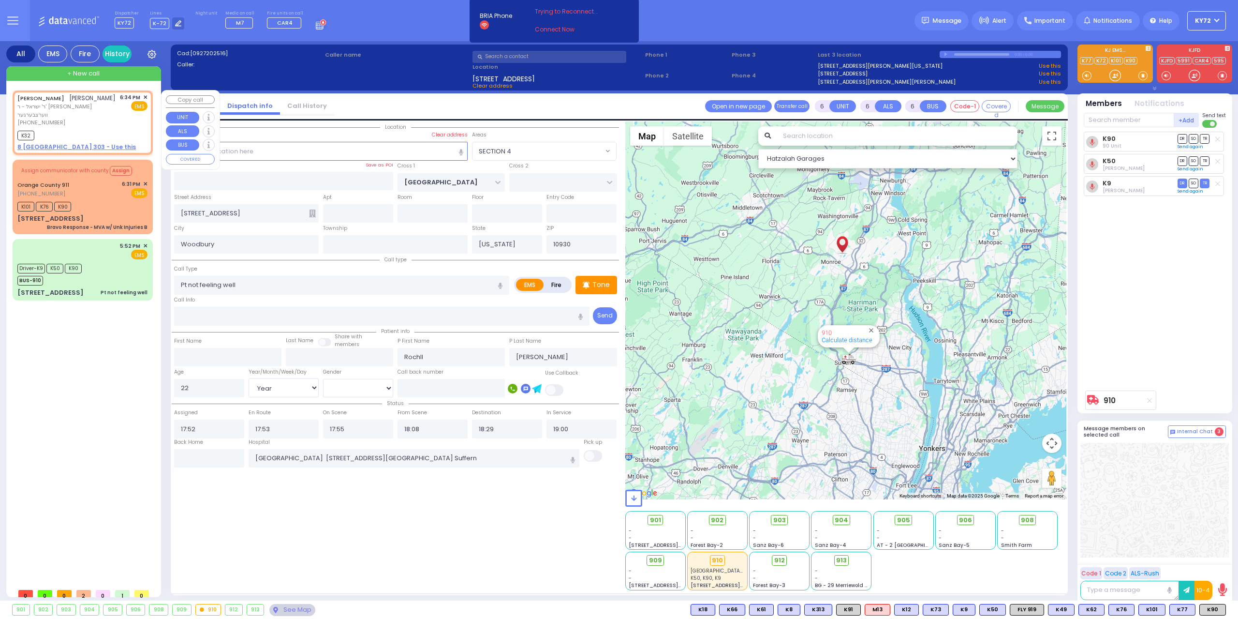
type input "[PERSON_NAME]"
select select
type input "18:34"
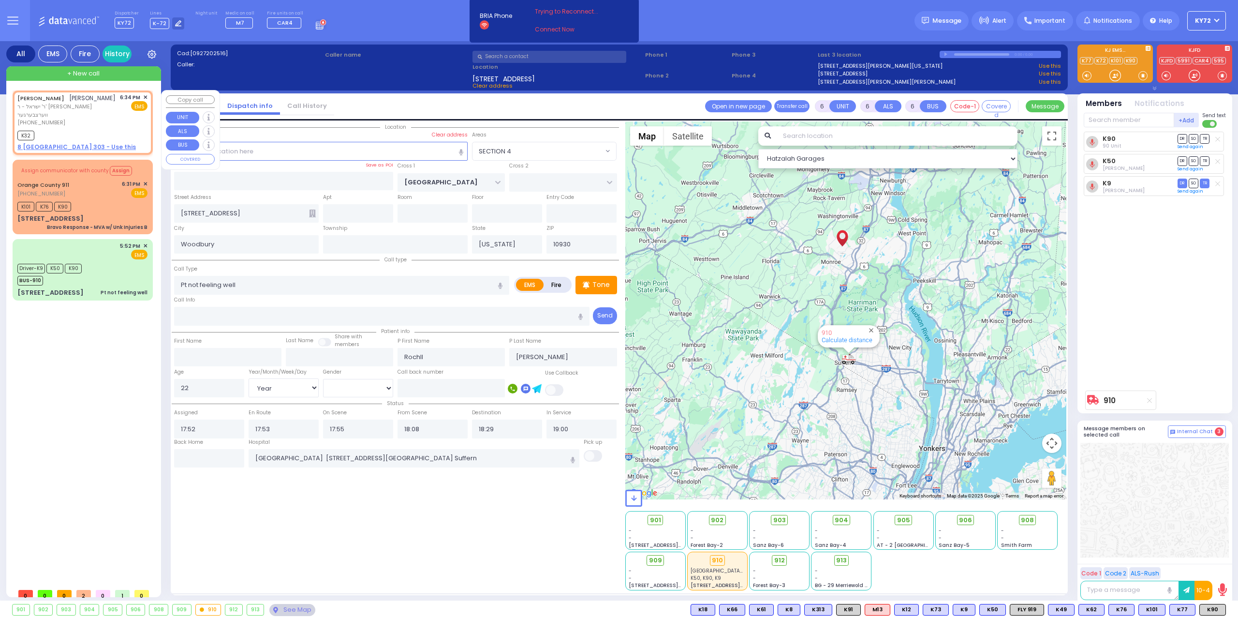
type input "18:38"
select select "Hatzalah Garages"
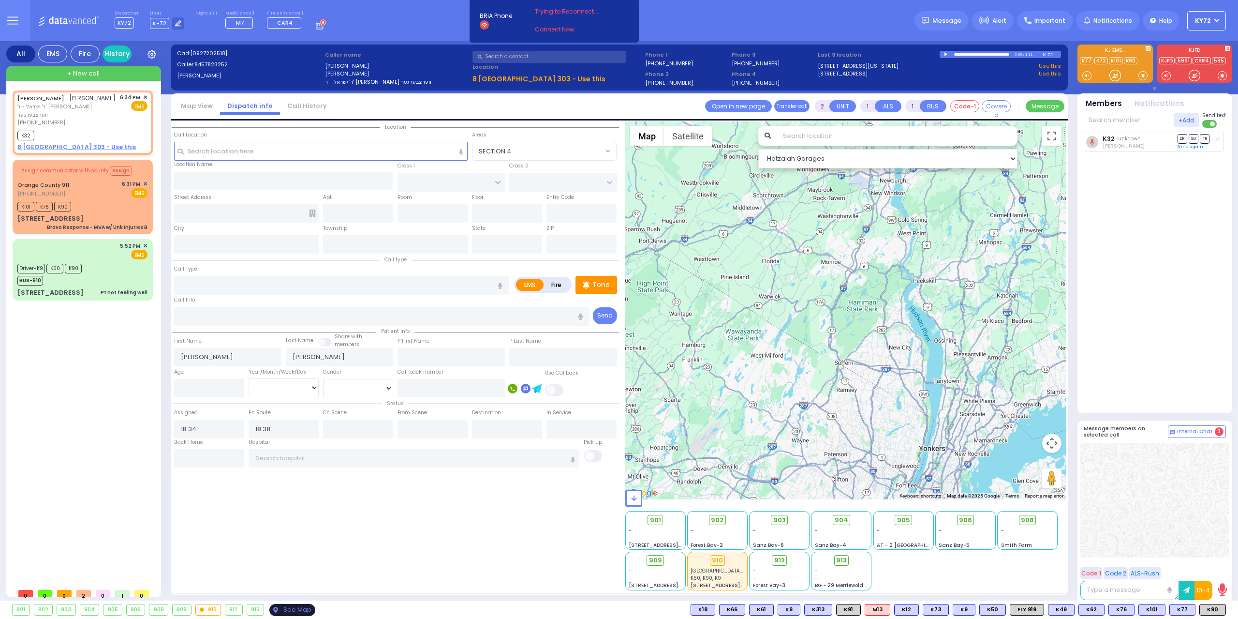
click at [274, 610] on div "See Map" at bounding box center [291, 610] width 45 height 12
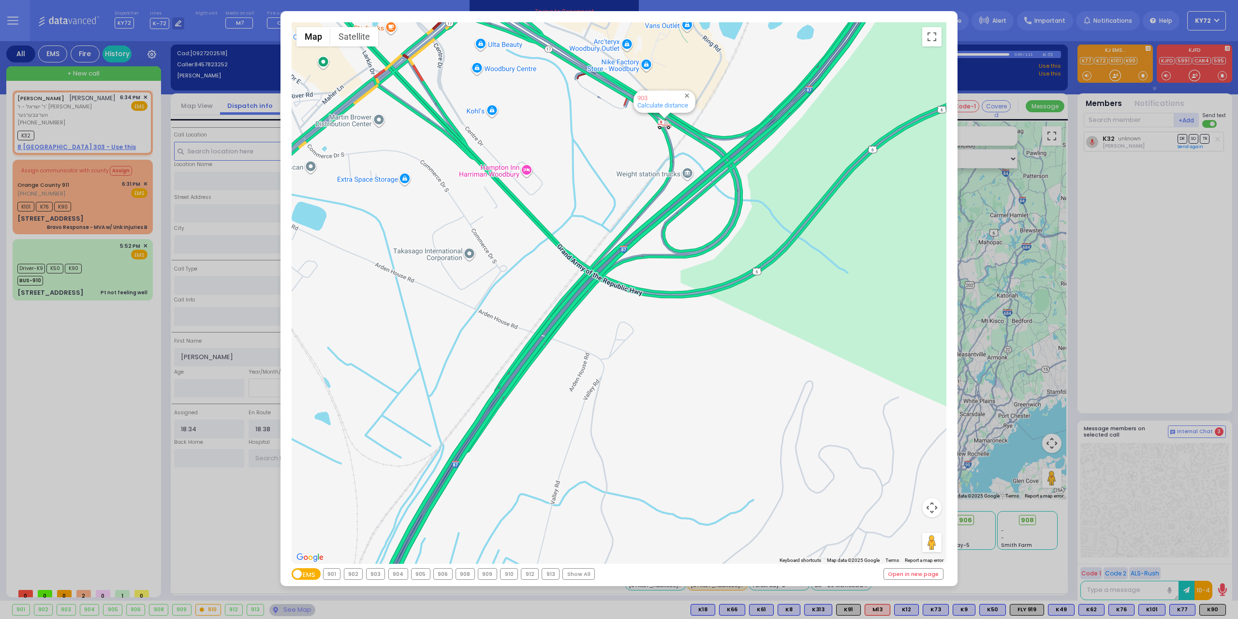
click at [19, 373] on div "← Move left → Move right ↑ Move up ↓ Move down + Zoom in - Zoom out Home Jump l…" at bounding box center [619, 309] width 1238 height 619
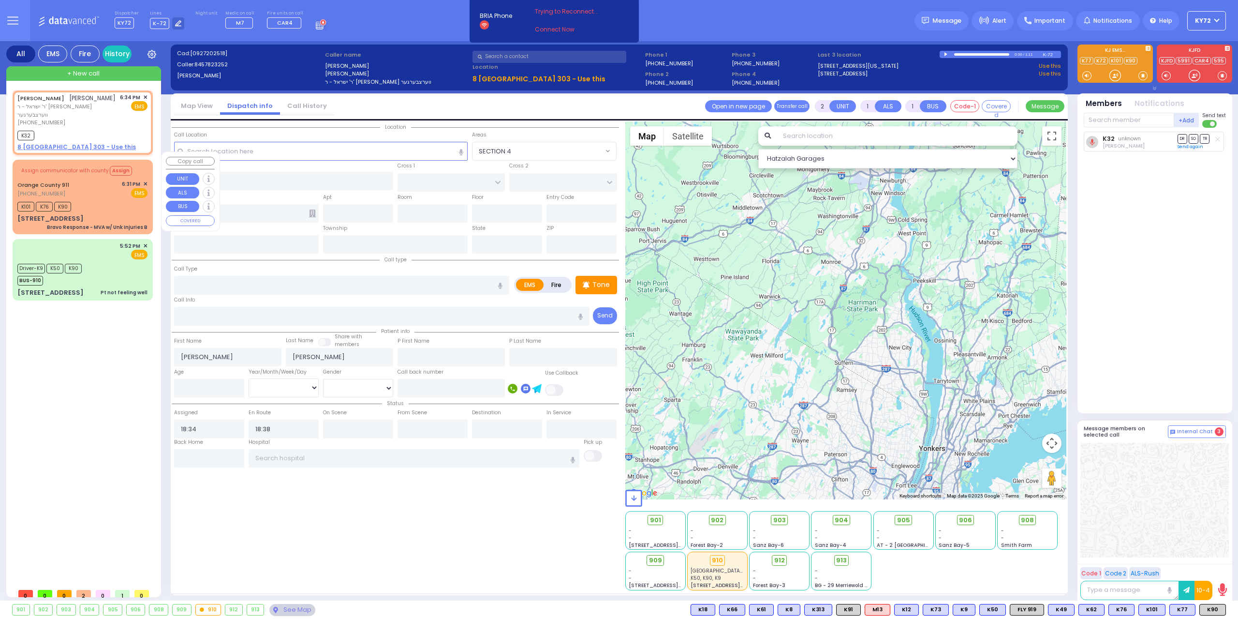
click at [103, 214] on div "[STREET_ADDRESS] Bravo Response - MVA w/ Unk Injuries B" at bounding box center [82, 222] width 130 height 17
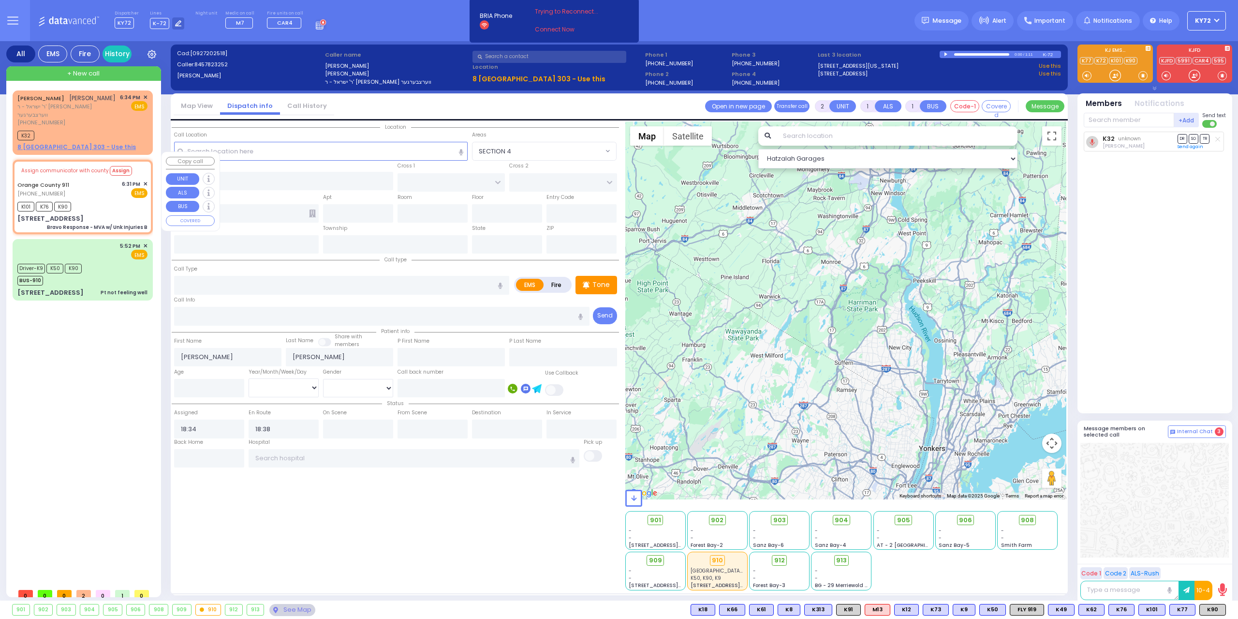
type input "6"
select select
type input "Bravo Response - MVA w/ Unk Injuries B"
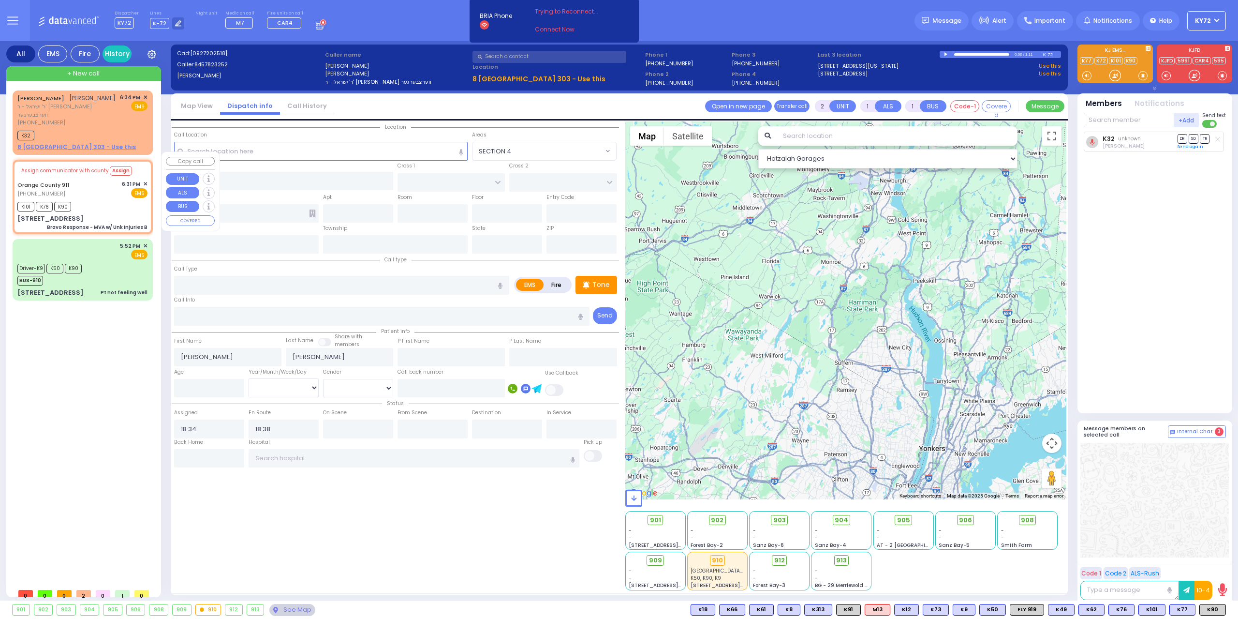
radio input "true"
type input "Nature: : Bravo Response - MVA w/ Unk Injuries B Address: : [STREET_ADDRESS]: :…"
select select
type input "18:33"
select select "Hatzalah Garages"
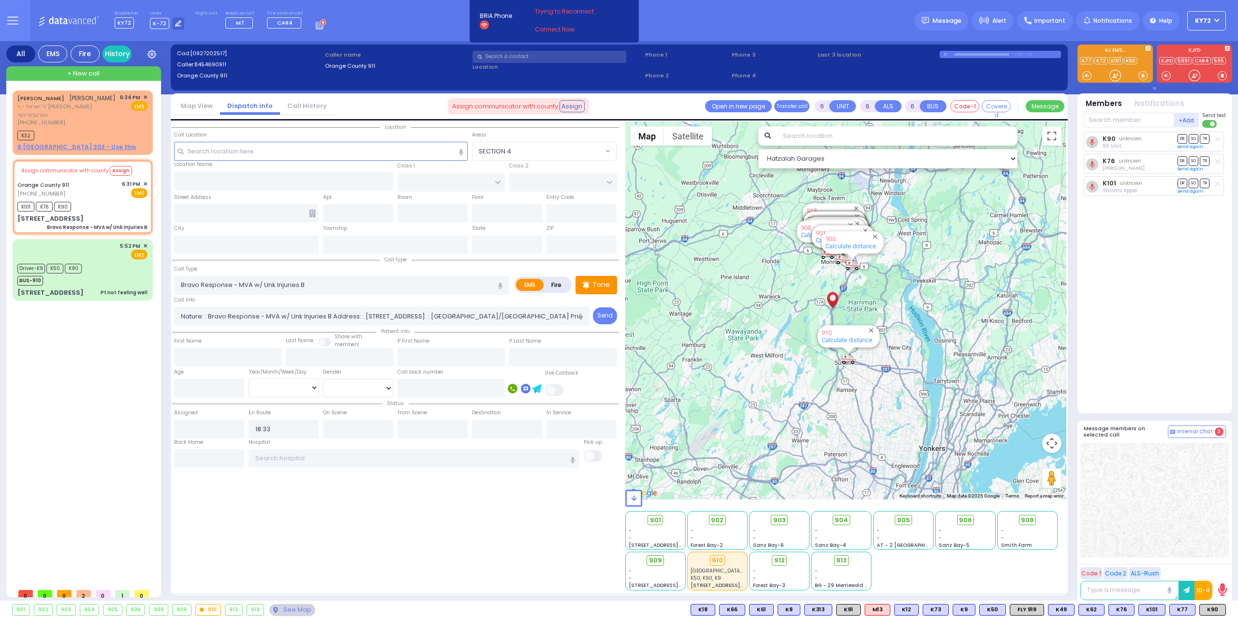
type input "[STREET_ADDRESS]"
type input "Monroe"
type input "[US_STATE]"
type input "10926"
click at [770, 518] on circle at bounding box center [772, 520] width 5 height 5
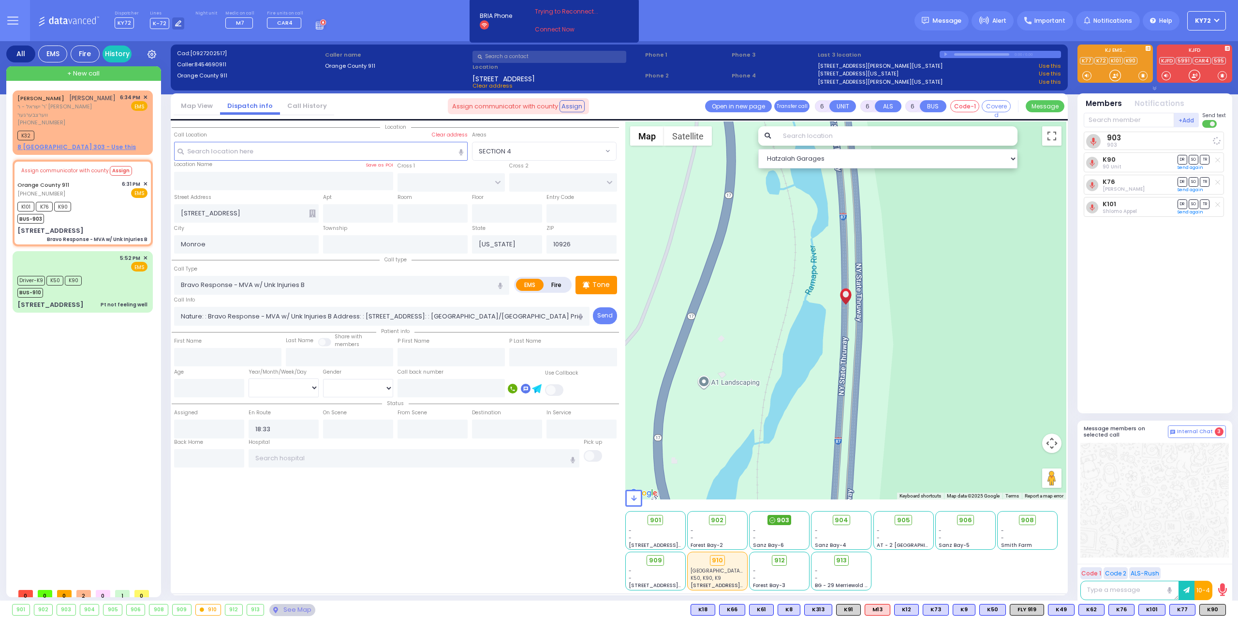
select select
radio input "true"
select select
select select "Hatzalah Garages"
